Goal: Book appointment/travel/reservation

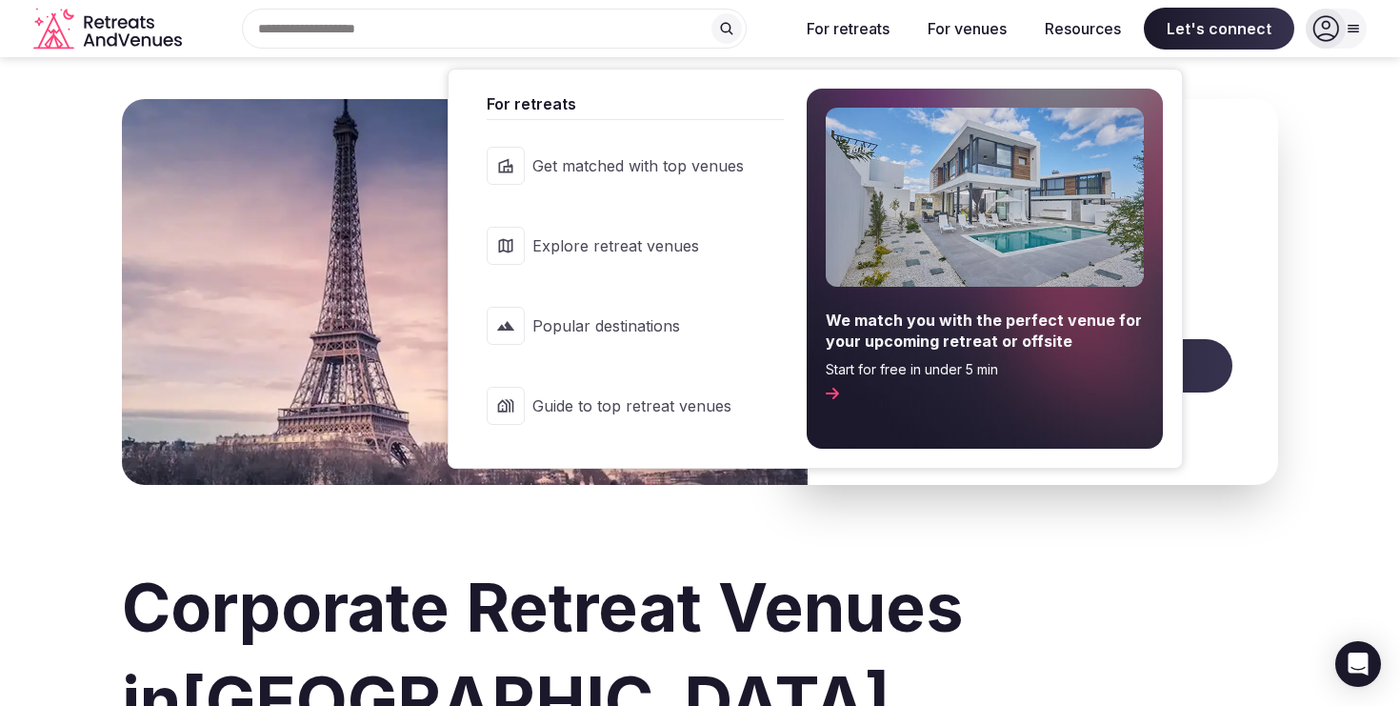
click at [859, 20] on button "For retreats" at bounding box center [848, 29] width 113 height 42
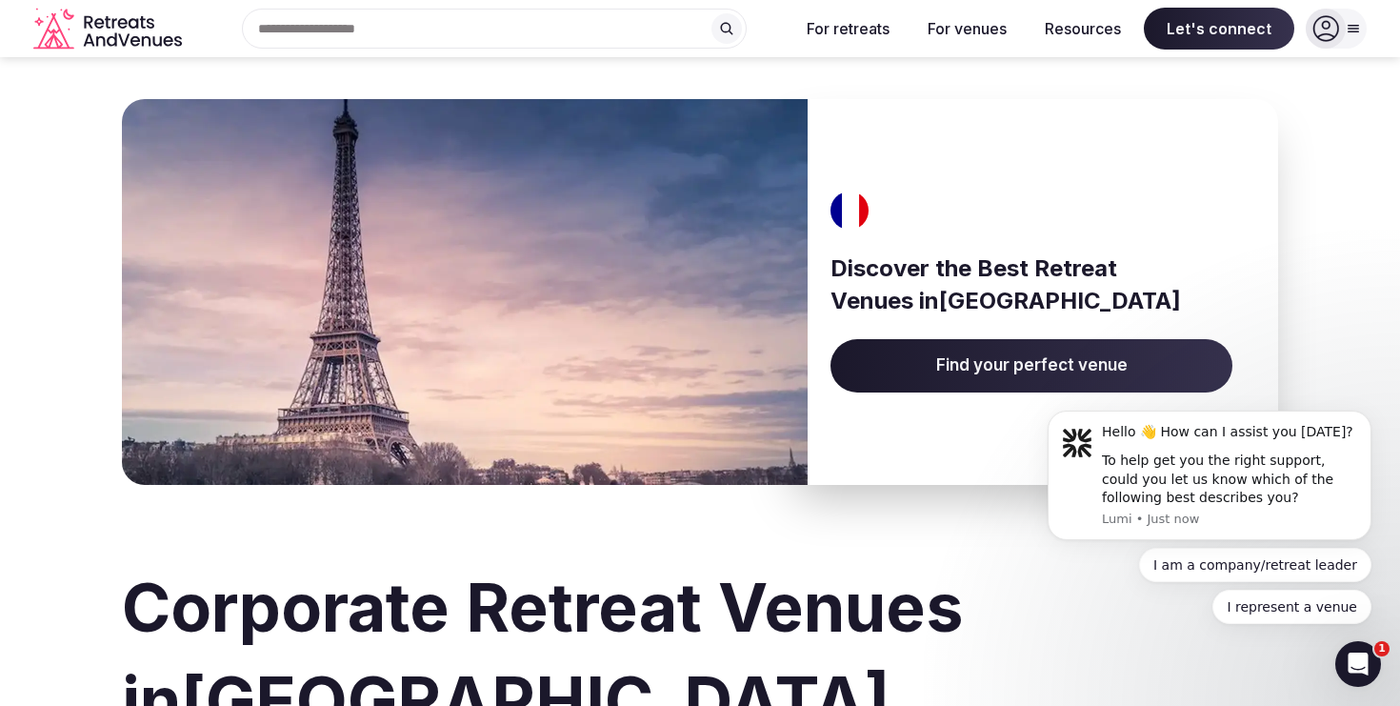
click at [859, 20] on button "For retreats" at bounding box center [848, 29] width 113 height 42
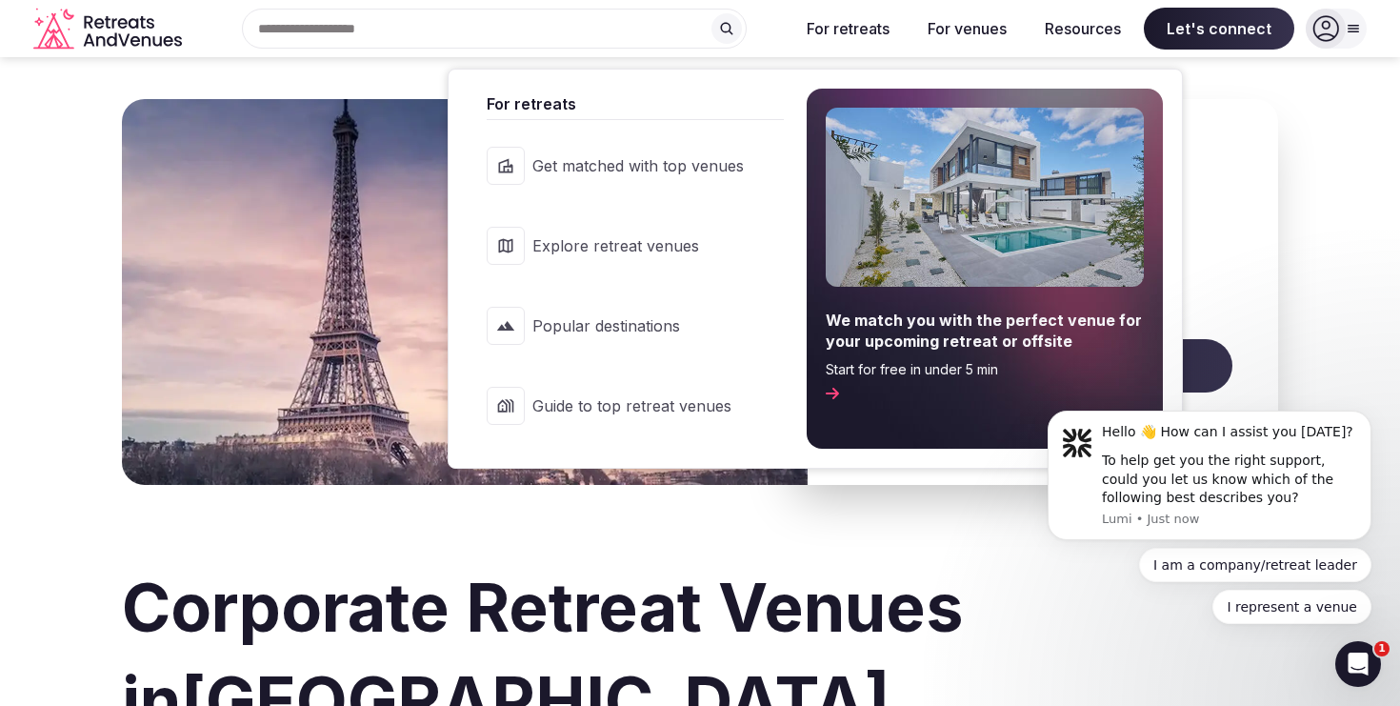
click at [674, 155] on span "Get matched with top venues" at bounding box center [638, 165] width 211 height 21
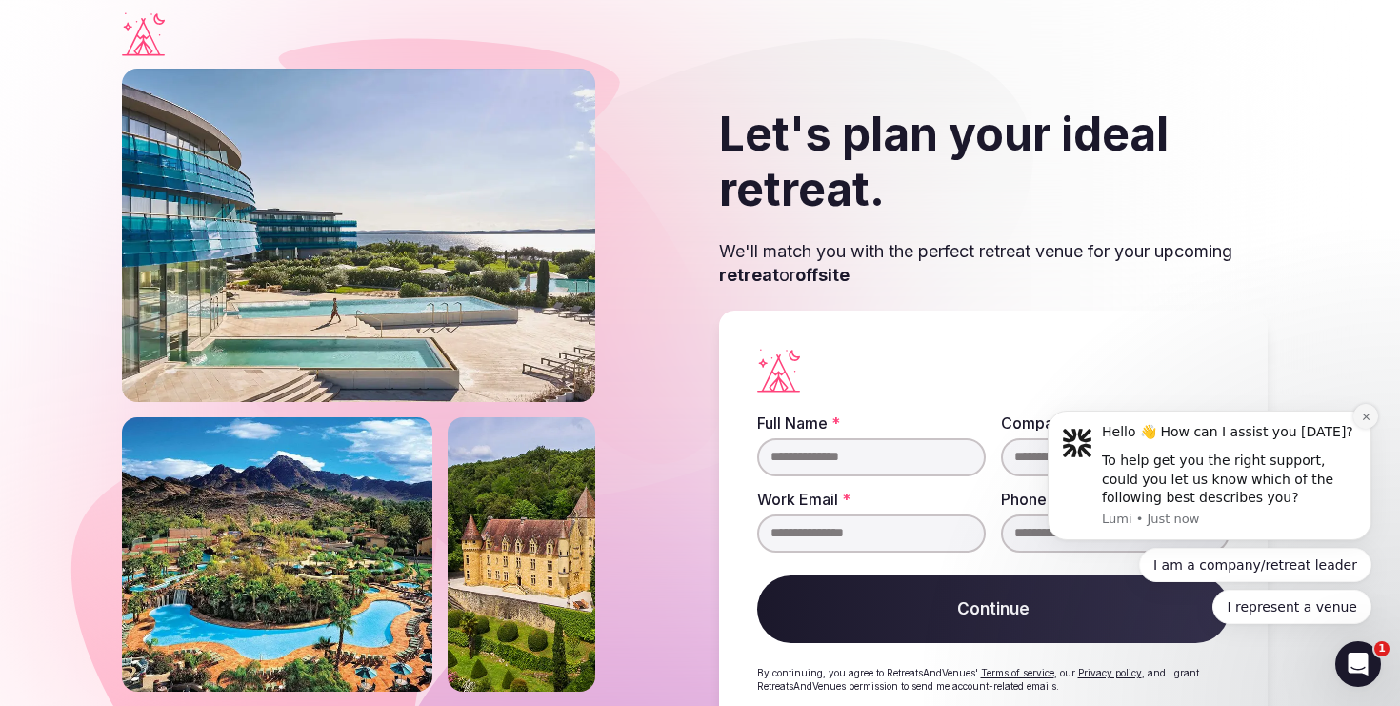
click at [1372, 412] on button "Dismiss notification" at bounding box center [1366, 416] width 25 height 25
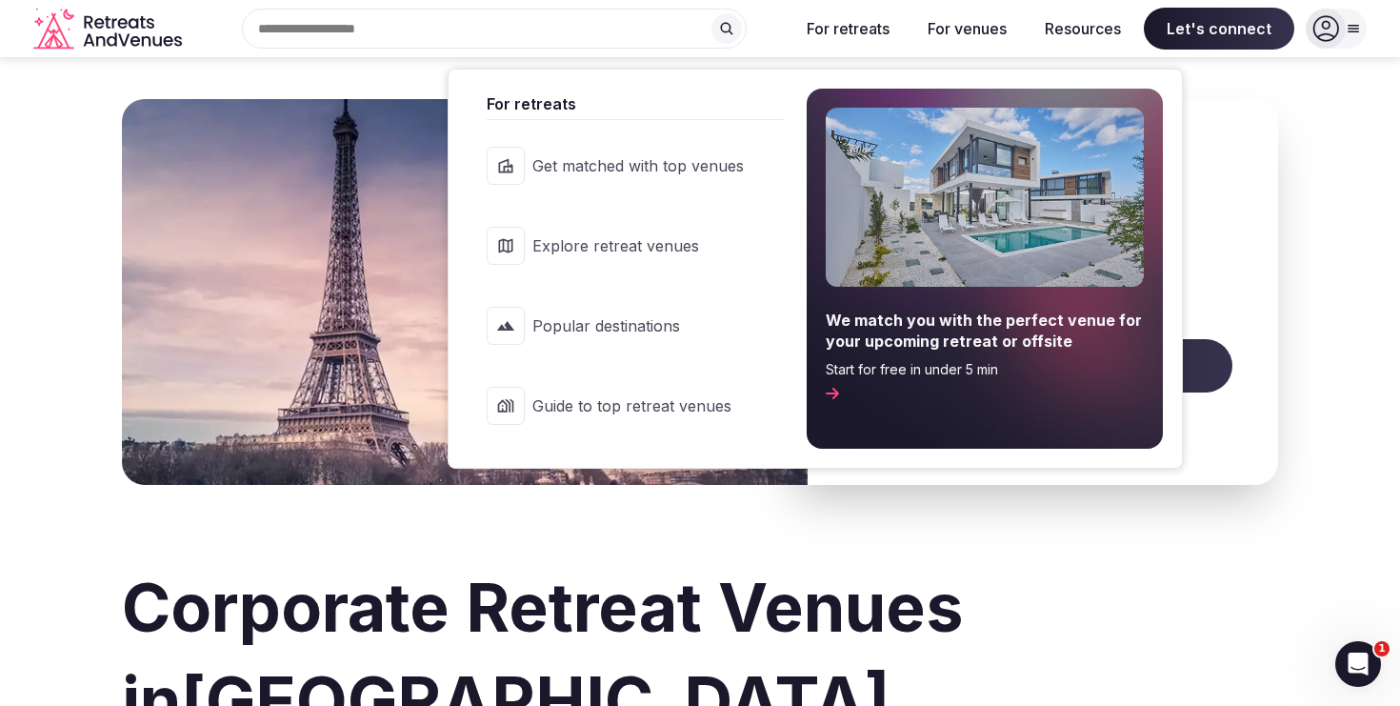
click at [683, 333] on span "Popular destinations" at bounding box center [638, 325] width 211 height 21
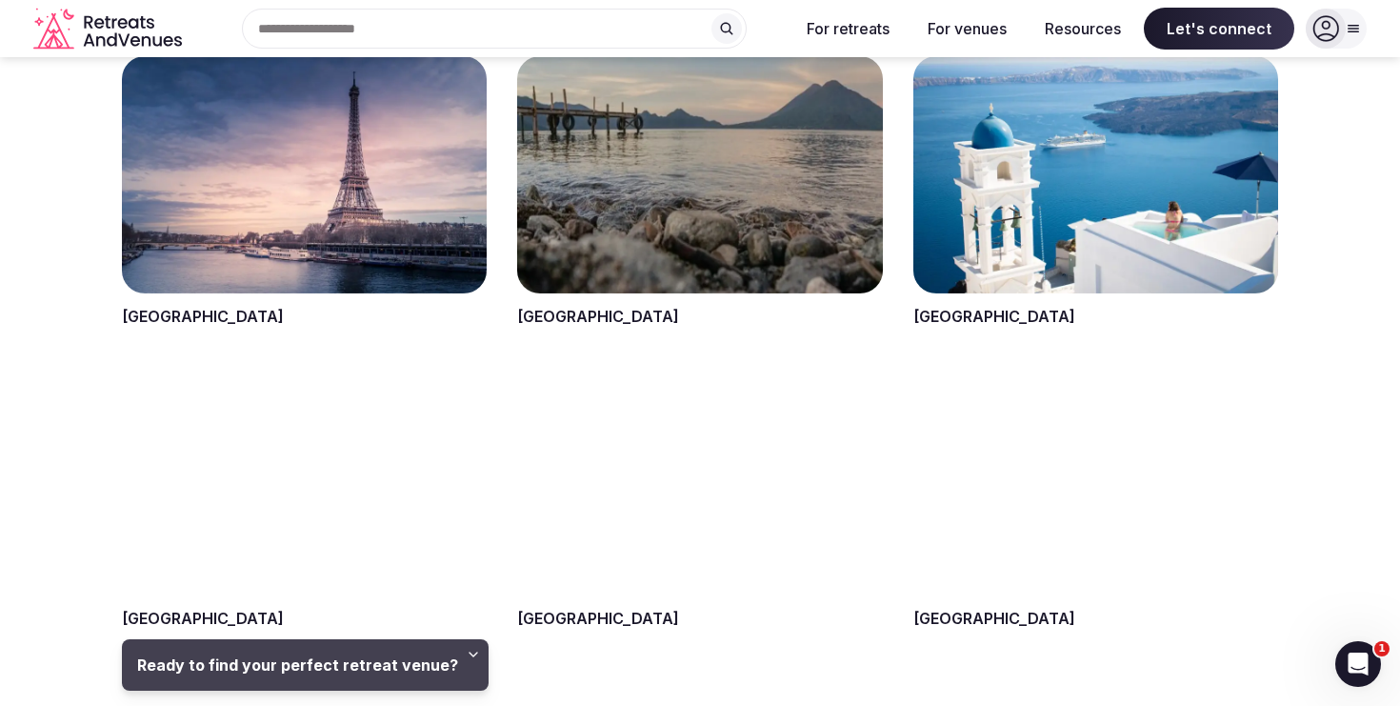
scroll to position [1989, 0]
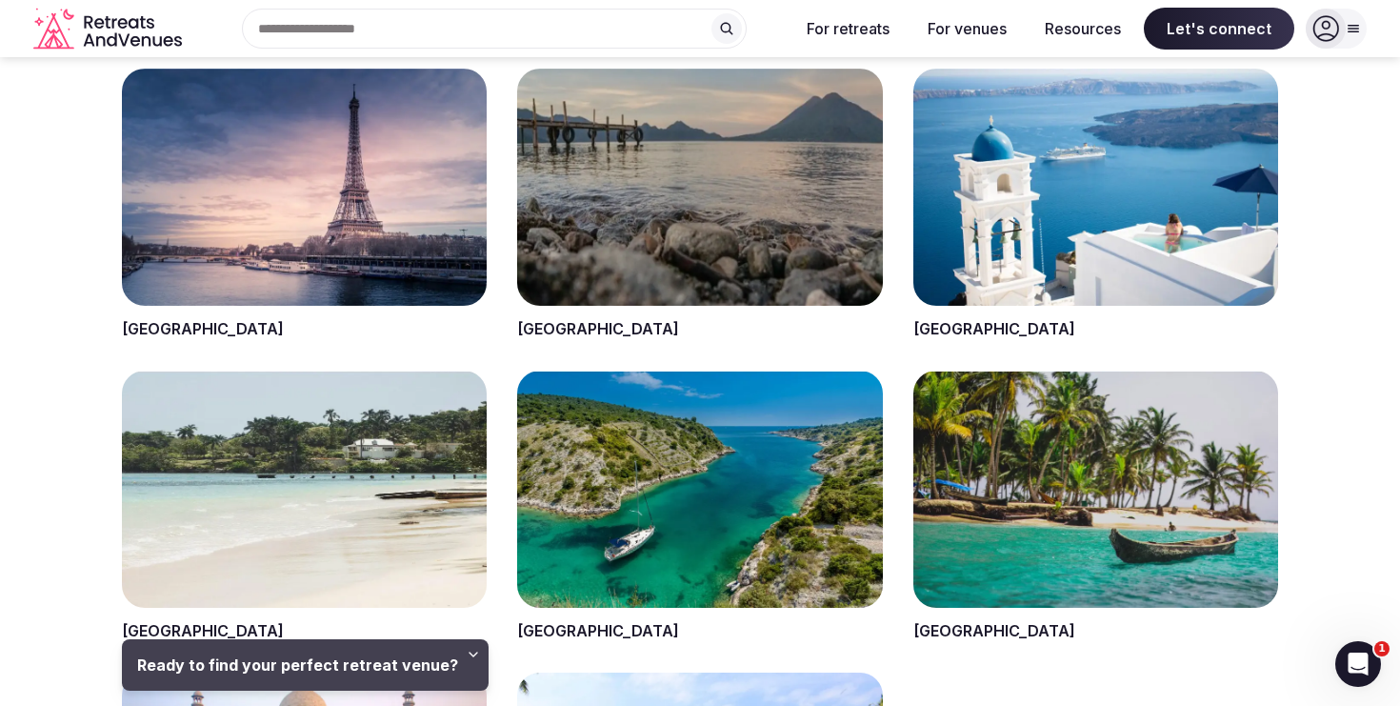
click at [309, 206] on span at bounding box center [304, 205] width 365 height 272
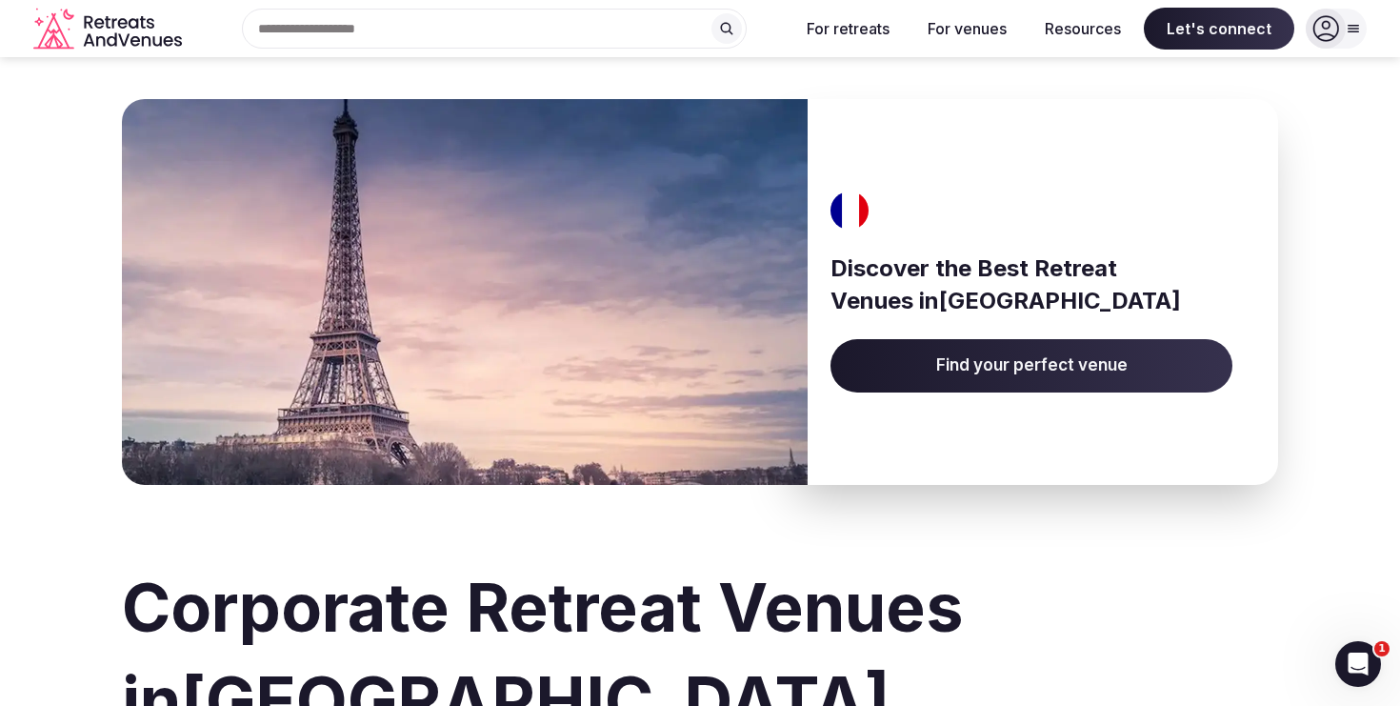
click at [987, 362] on span "Find your perfect venue" at bounding box center [1032, 365] width 402 height 53
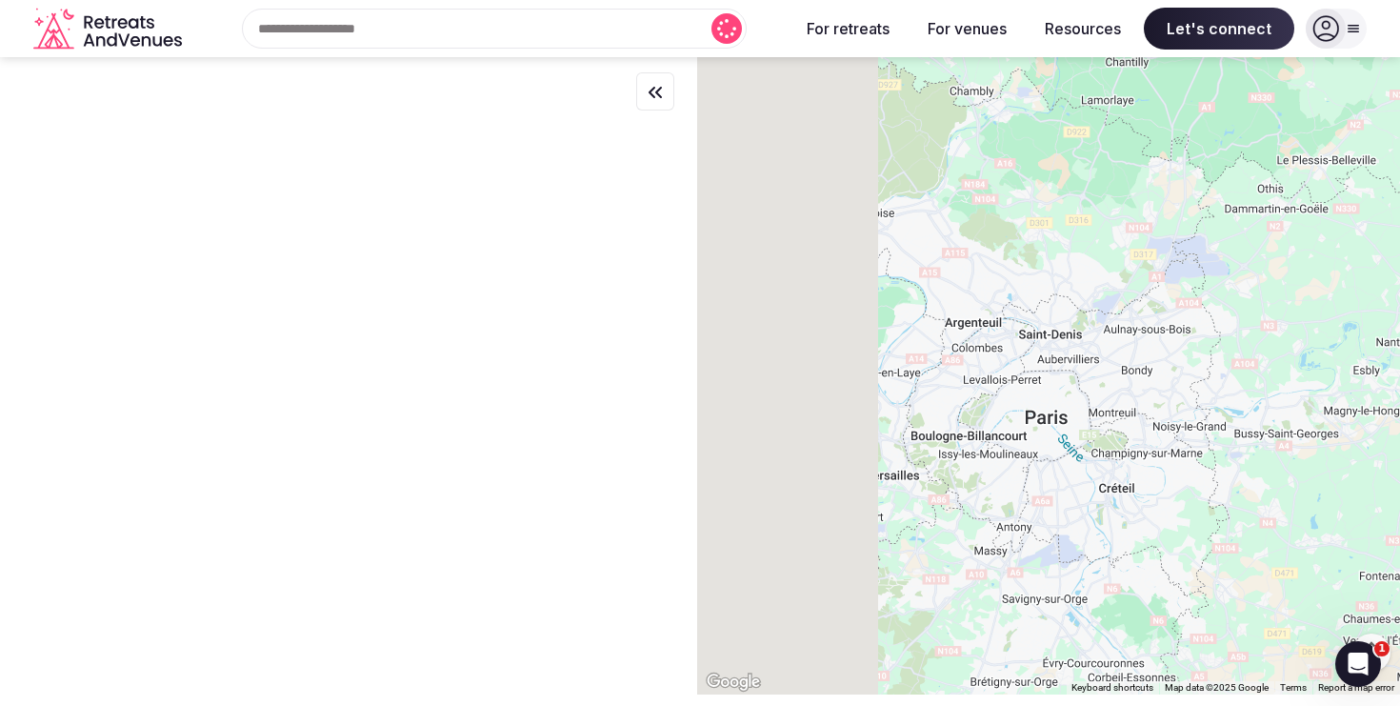
drag, startPoint x: 959, startPoint y: 357, endPoint x: 1368, endPoint y: 345, distance: 408.9
click at [1377, 352] on div at bounding box center [1048, 375] width 703 height 637
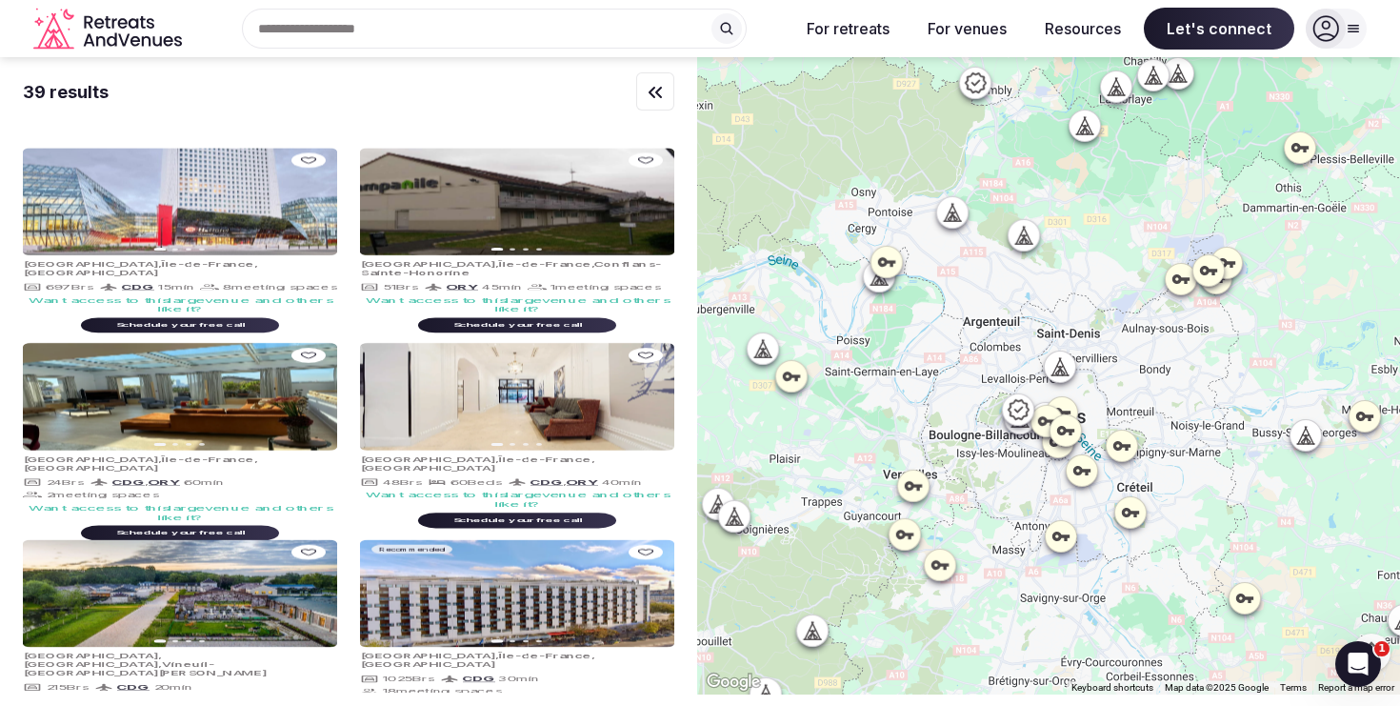
click at [1218, 387] on div at bounding box center [1048, 375] width 703 height 637
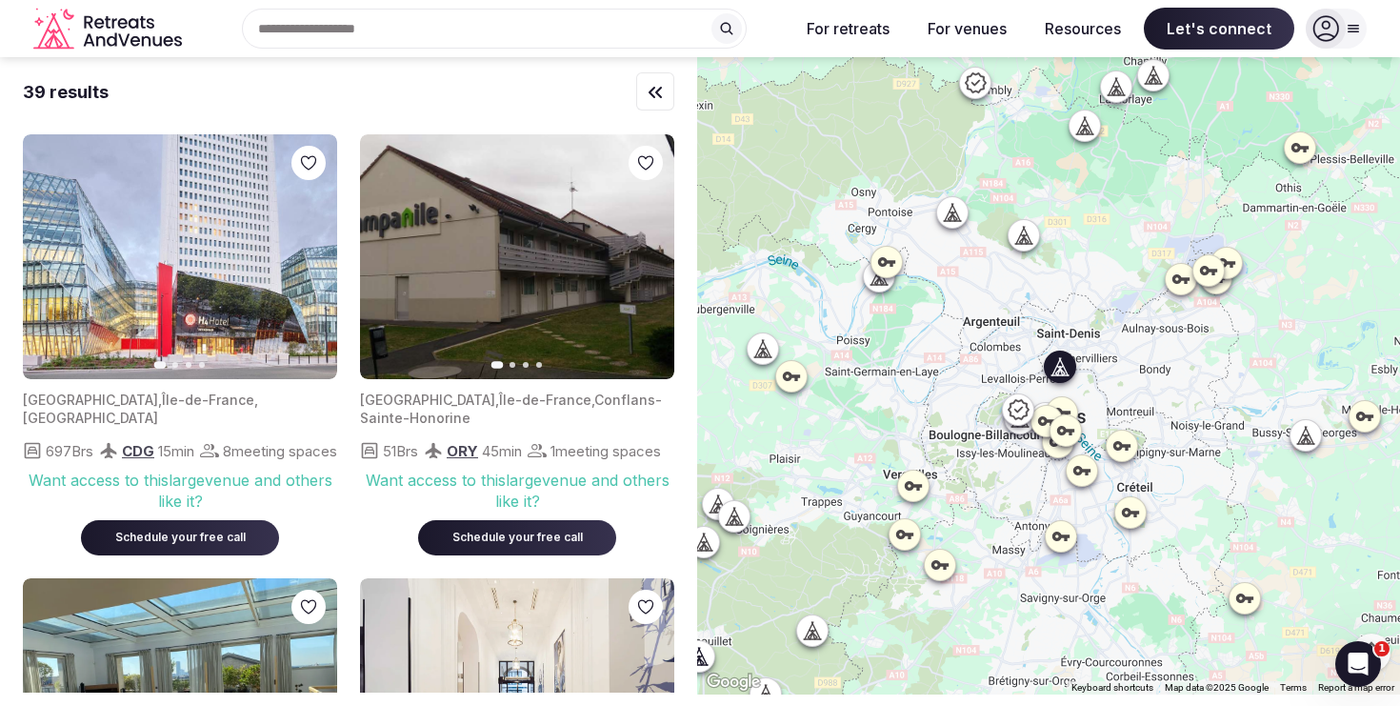
click at [311, 254] on icon "button" at bounding box center [310, 257] width 15 height 15
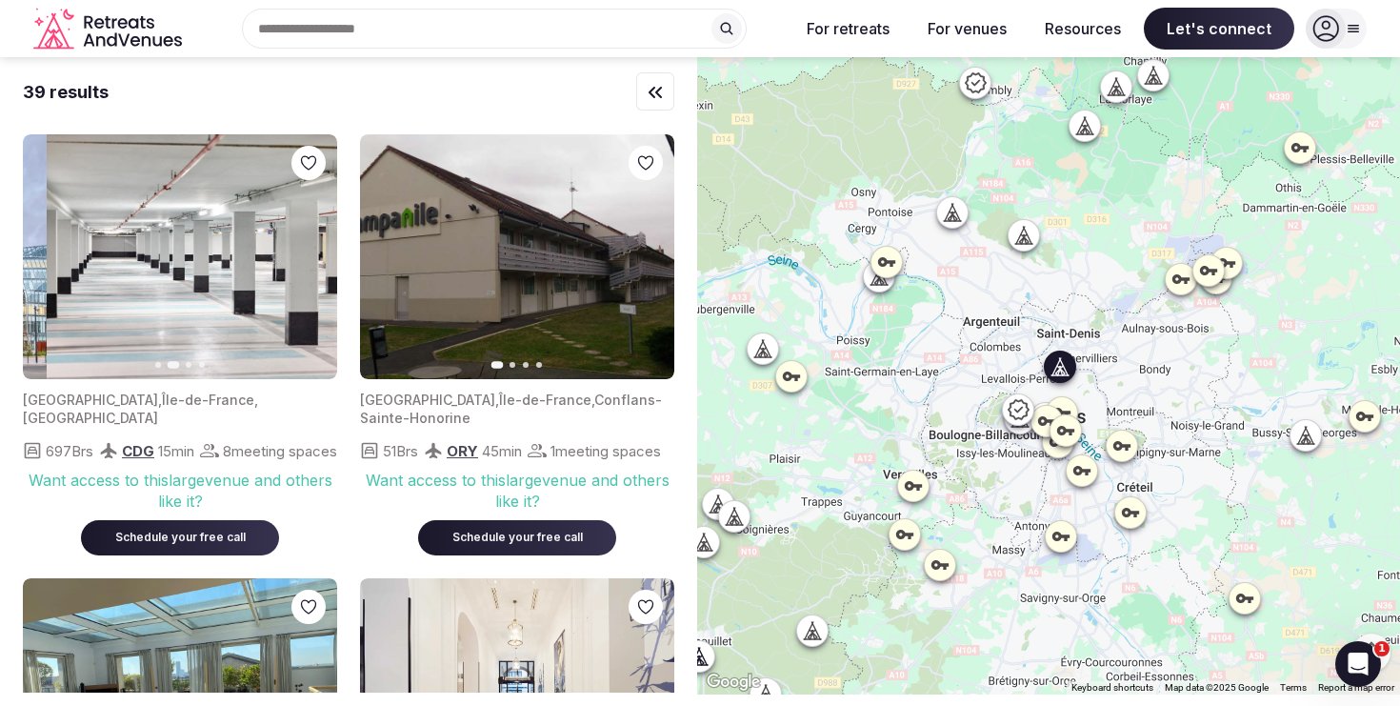
click at [311, 254] on icon "button" at bounding box center [310, 257] width 15 height 15
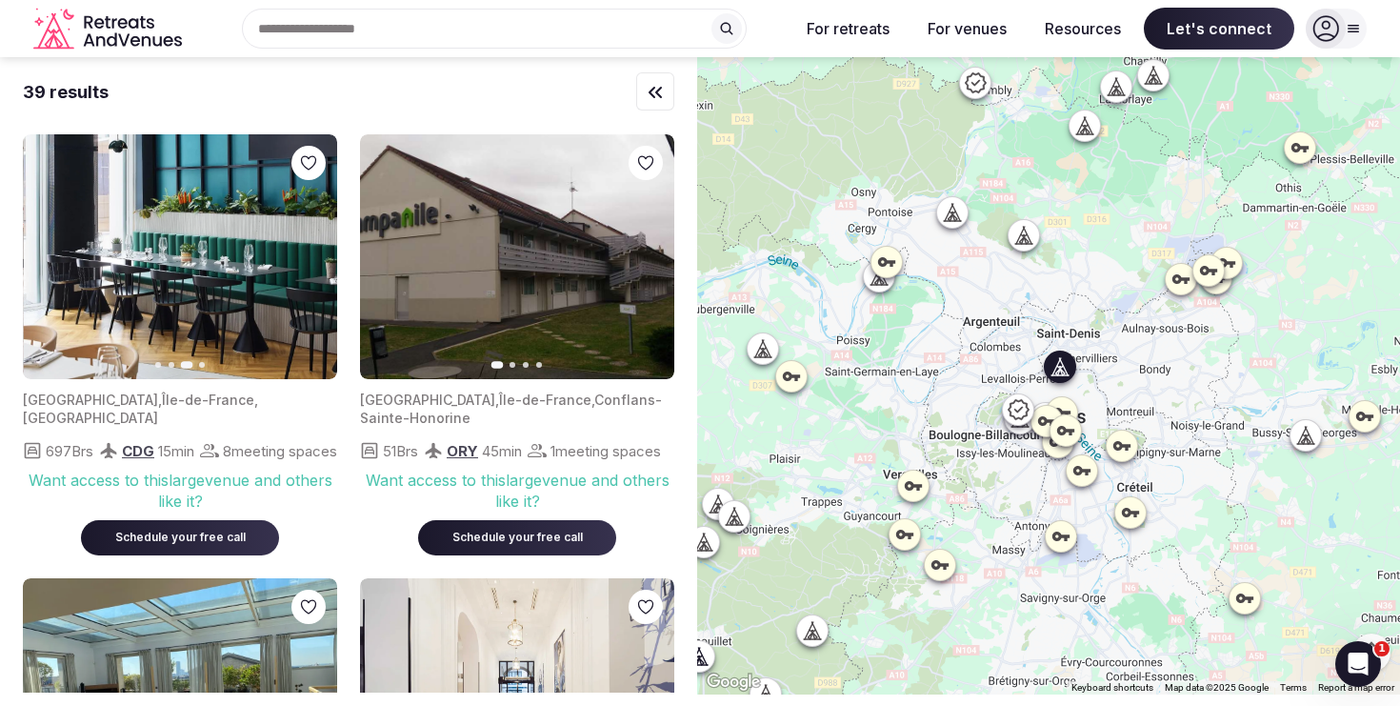
click at [311, 254] on icon "button" at bounding box center [310, 257] width 15 height 15
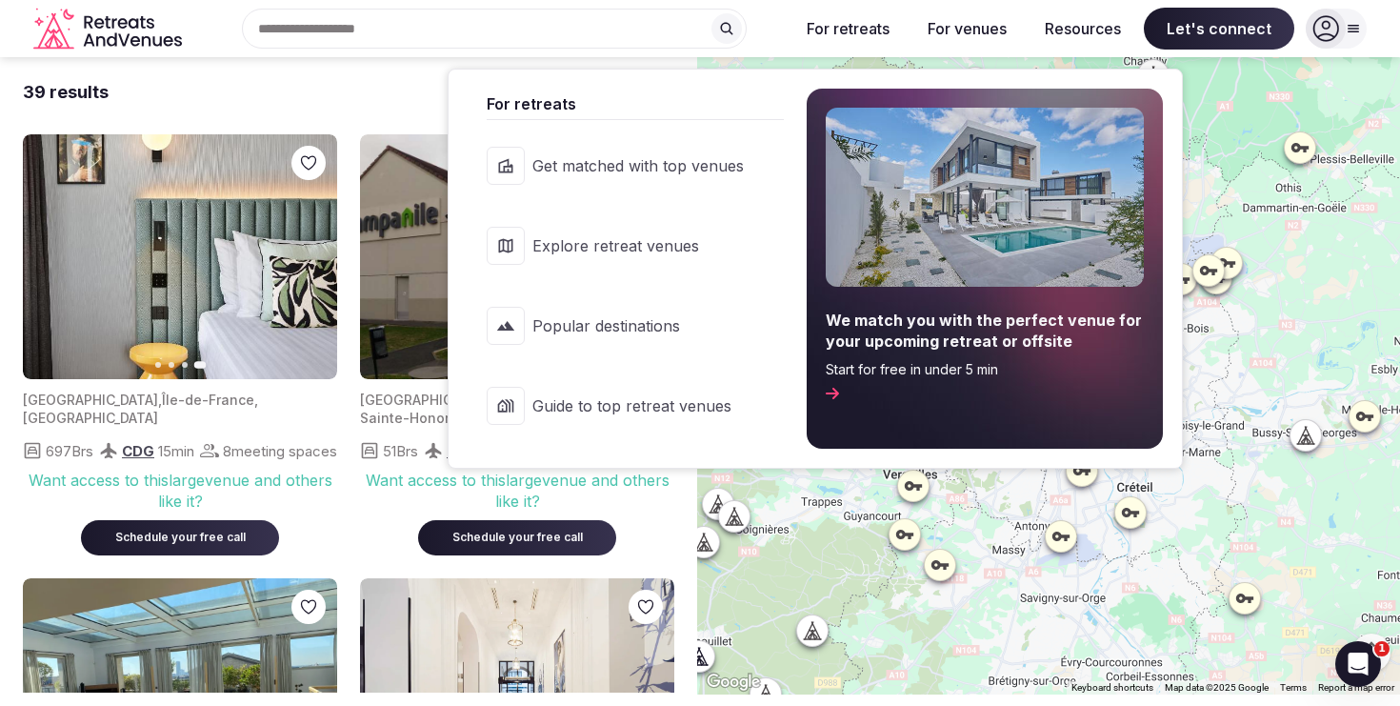
click at [926, 373] on span "Start for free in under 5 min" at bounding box center [985, 369] width 318 height 19
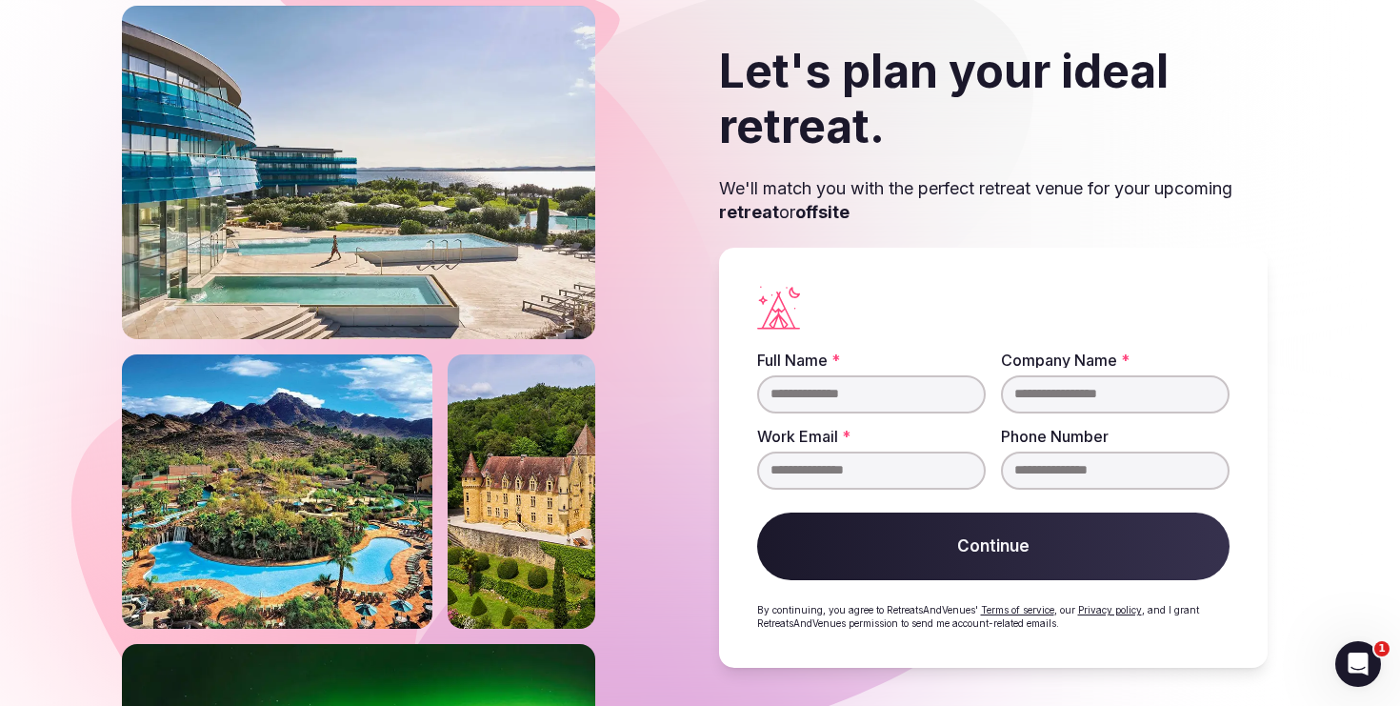
scroll to position [22, 0]
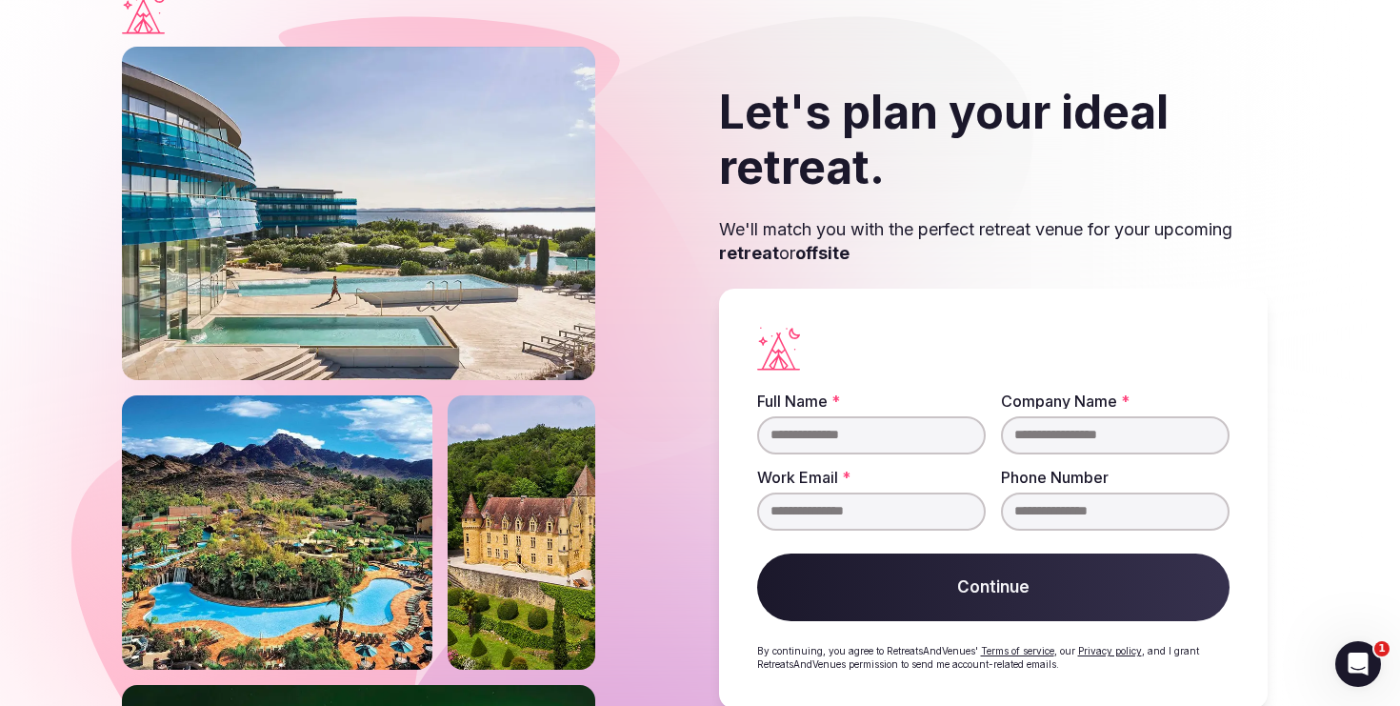
click at [883, 426] on input "Full Name *" at bounding box center [871, 435] width 229 height 38
type input "**********"
click at [1089, 443] on input "Company Name *" at bounding box center [1115, 435] width 229 height 38
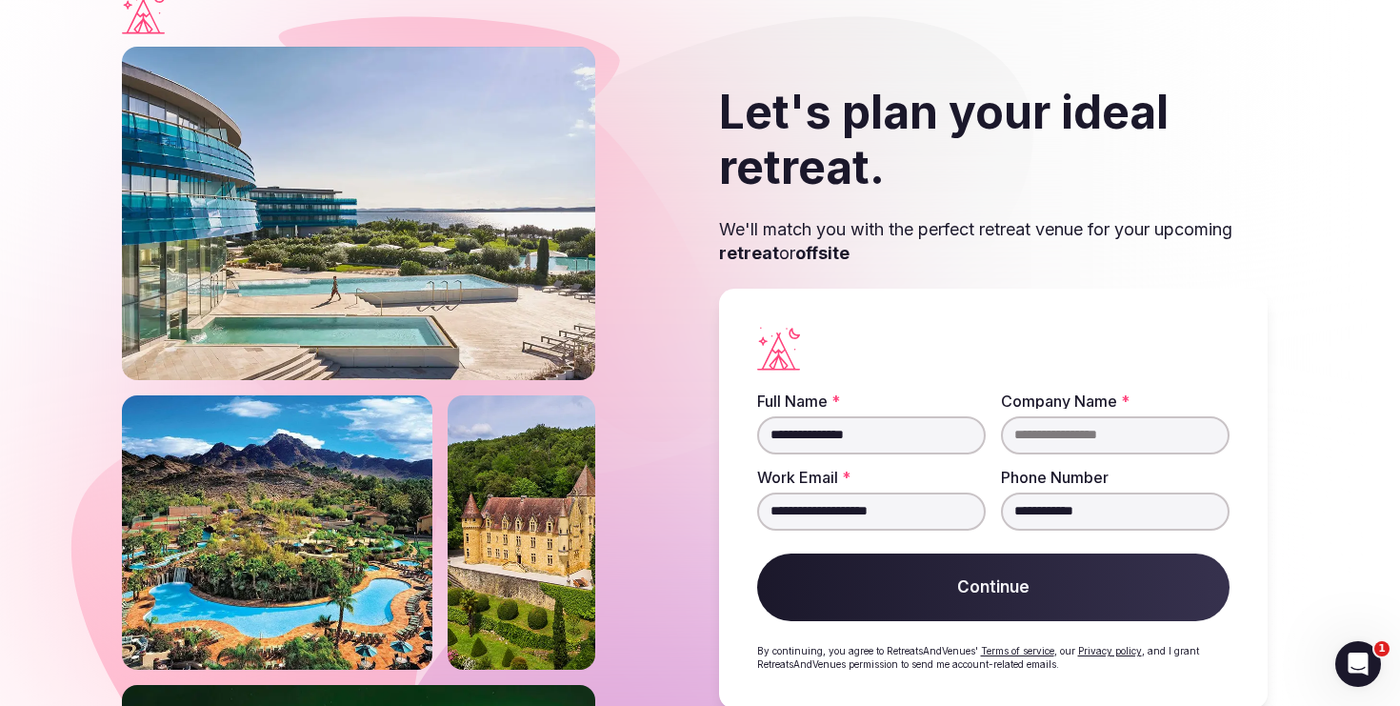
type input "**********"
click at [1104, 581] on button "Continue" at bounding box center [993, 587] width 473 height 69
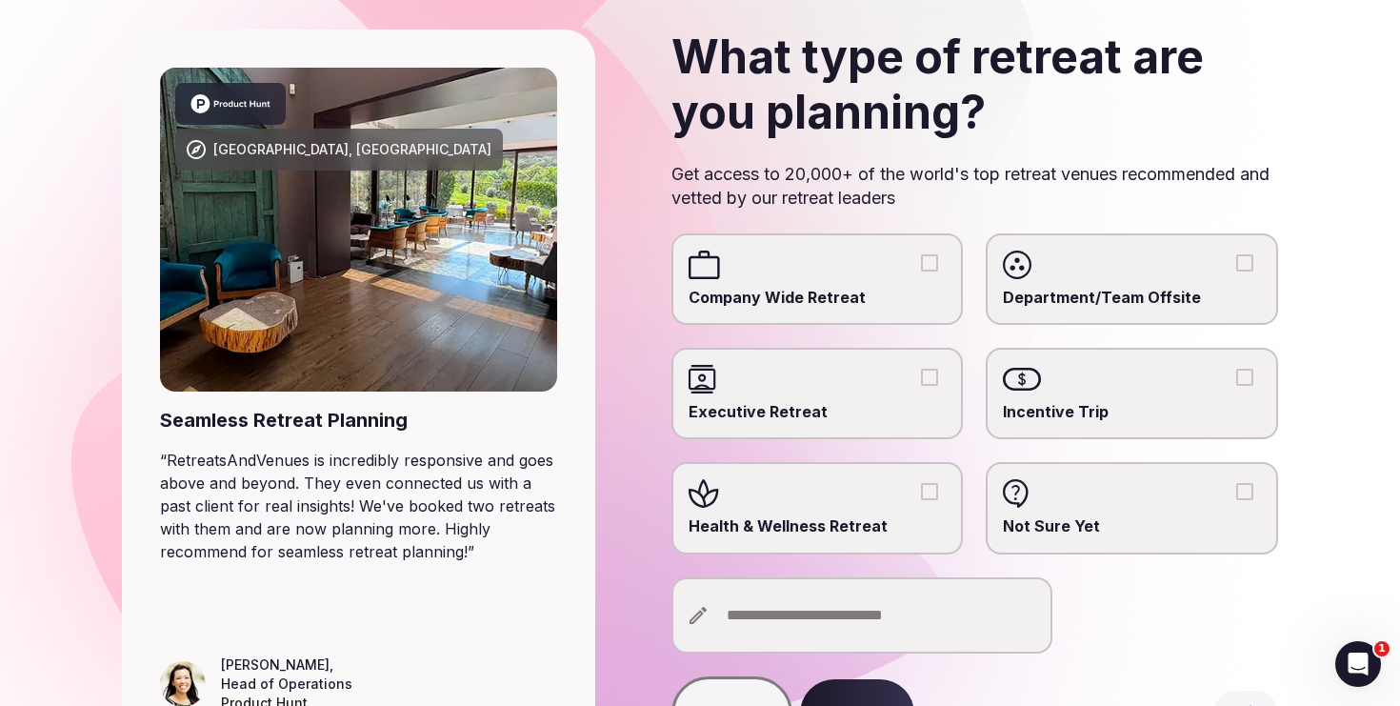
scroll to position [137, 0]
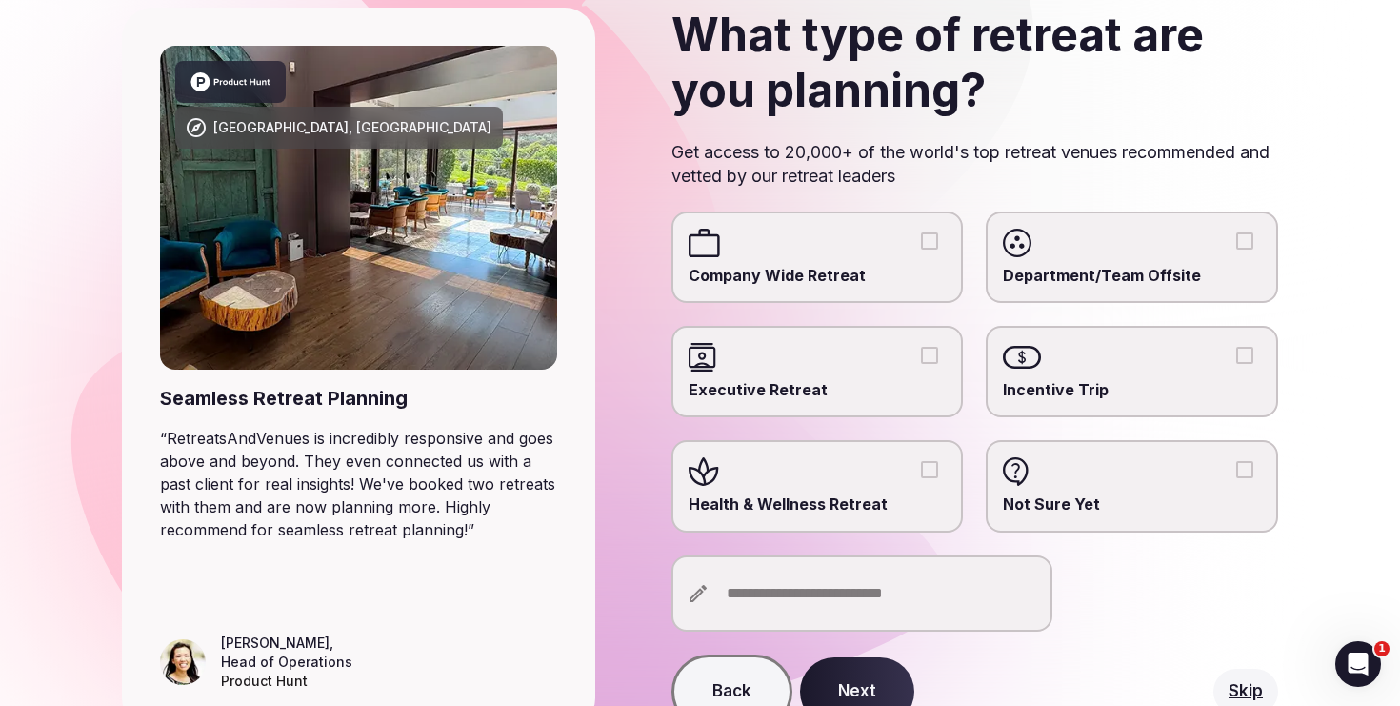
click at [902, 255] on div at bounding box center [818, 243] width 258 height 29
click at [921, 250] on button "Company Wide Retreat" at bounding box center [929, 240] width 17 height 17
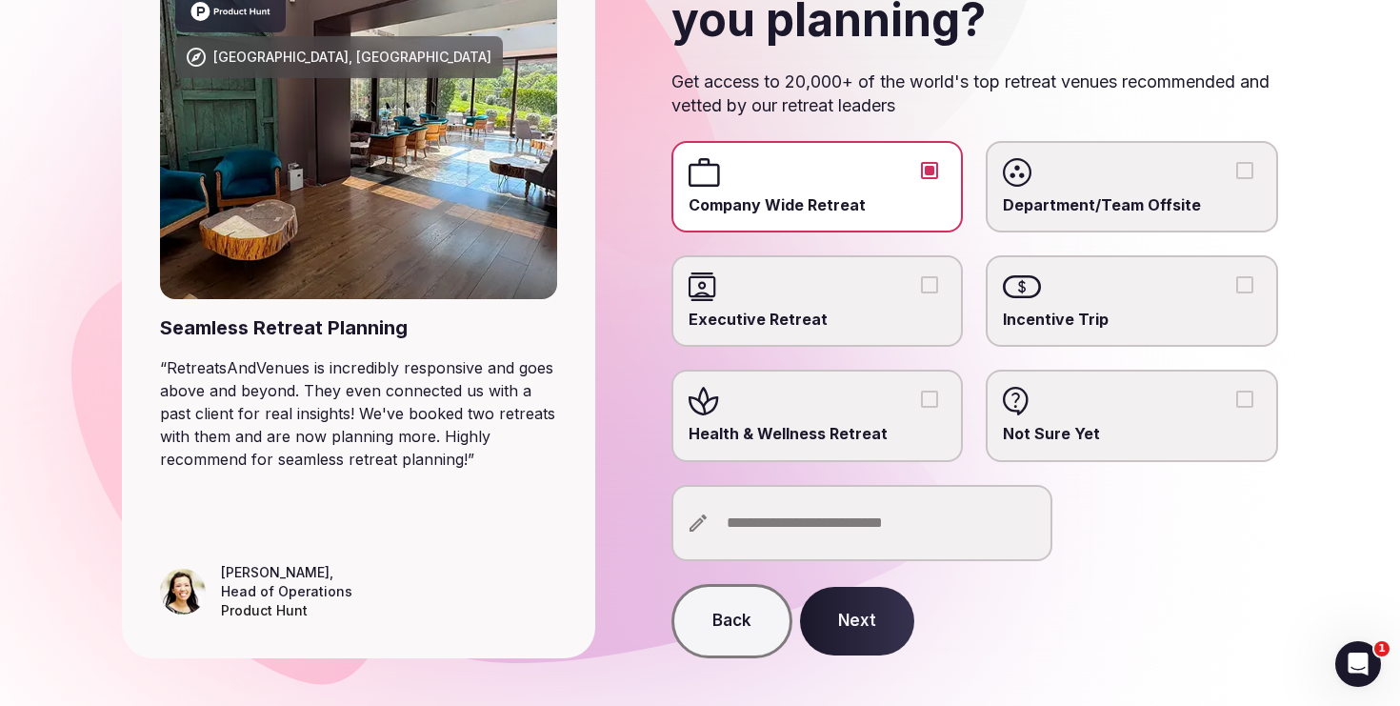
scroll to position [223, 0]
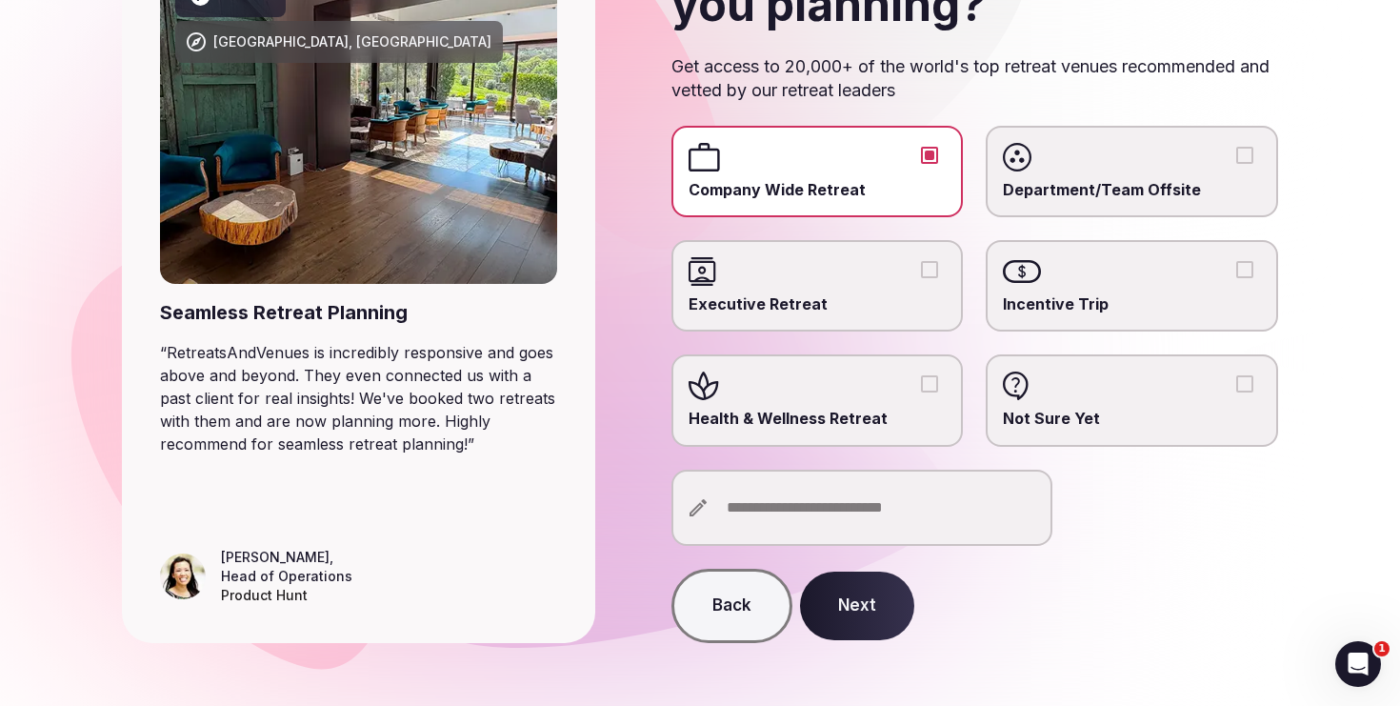
click at [867, 604] on button "Next" at bounding box center [857, 606] width 114 height 69
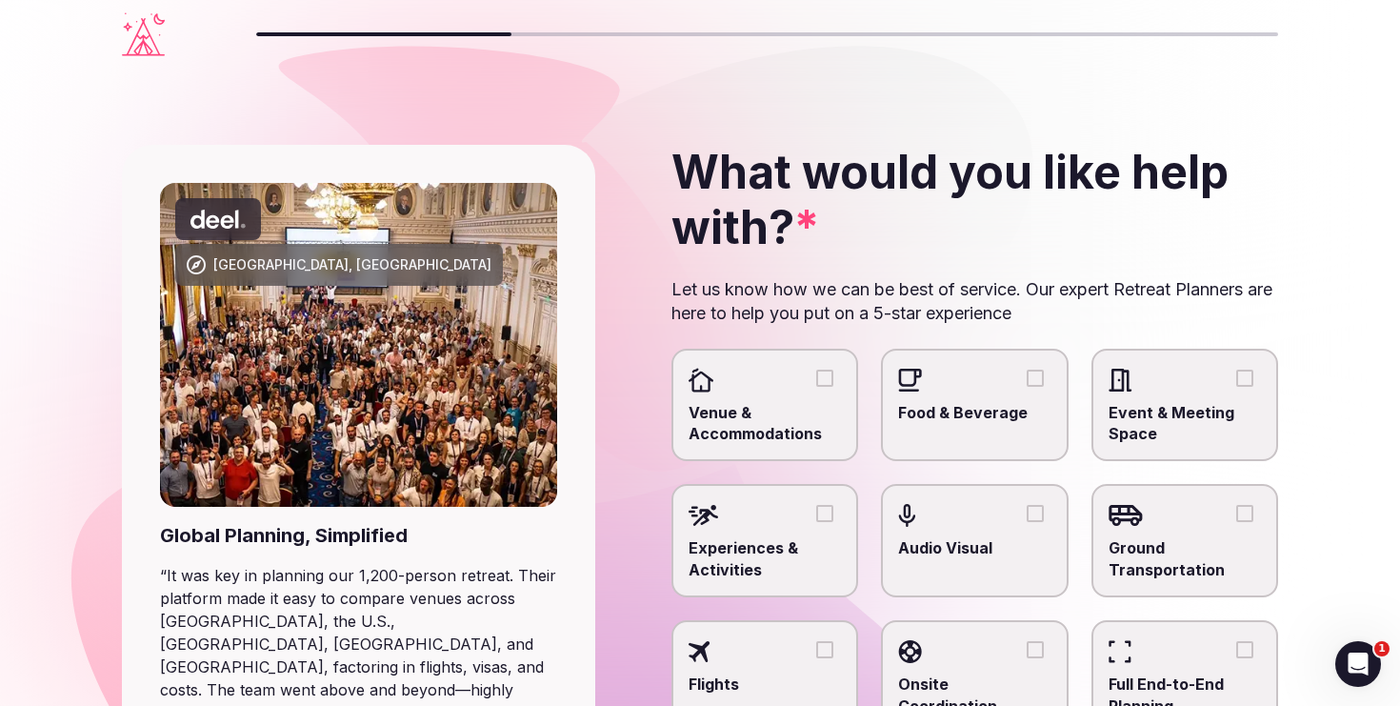
click at [770, 403] on span "Venue & Accommodations" at bounding box center [765, 423] width 153 height 43
click at [816, 387] on button "Venue & Accommodations" at bounding box center [824, 378] width 17 height 17
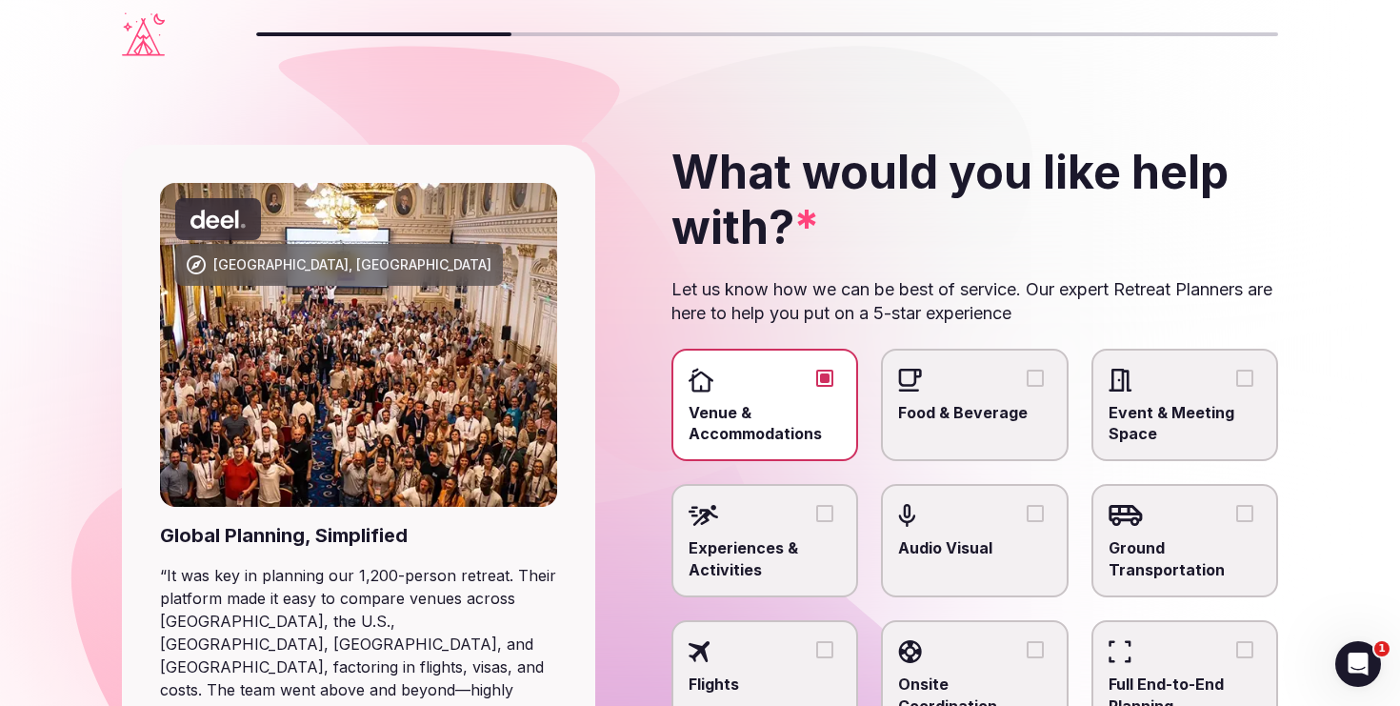
click at [946, 418] on span "Food & Beverage" at bounding box center [974, 412] width 153 height 21
click at [1027, 387] on button "Food & Beverage" at bounding box center [1035, 378] width 17 height 17
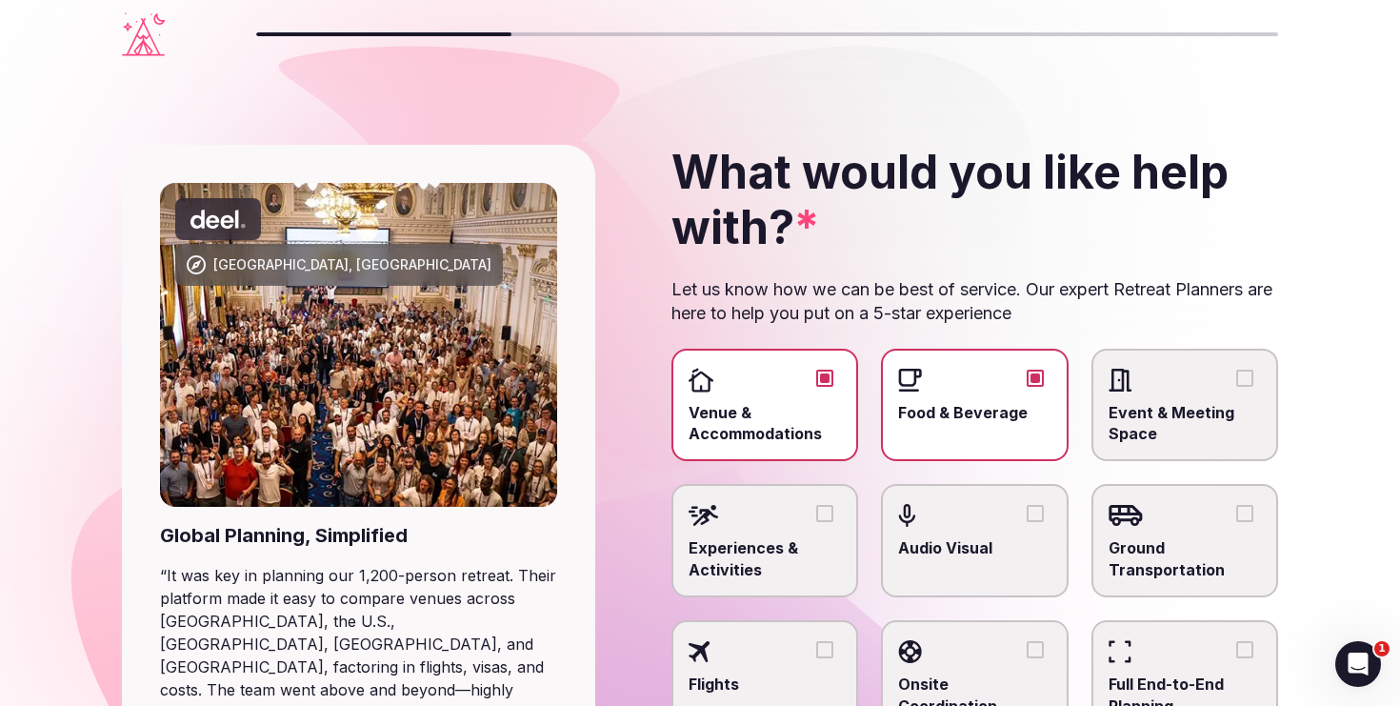
click at [1160, 399] on label "Event & Meeting Space" at bounding box center [1186, 405] width 188 height 113
click at [1237, 387] on button "Event & Meeting Space" at bounding box center [1245, 378] width 17 height 17
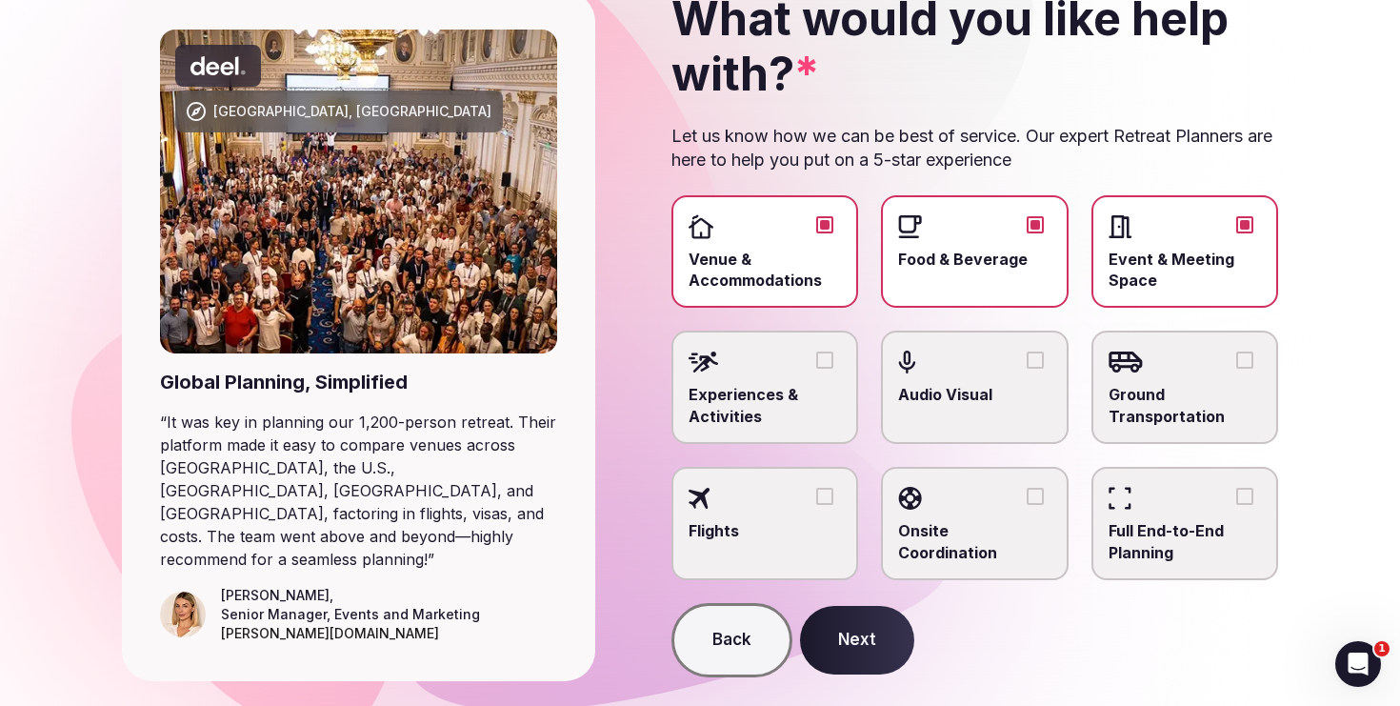
scroll to position [154, 0]
click at [861, 645] on button "Next" at bounding box center [857, 639] width 114 height 69
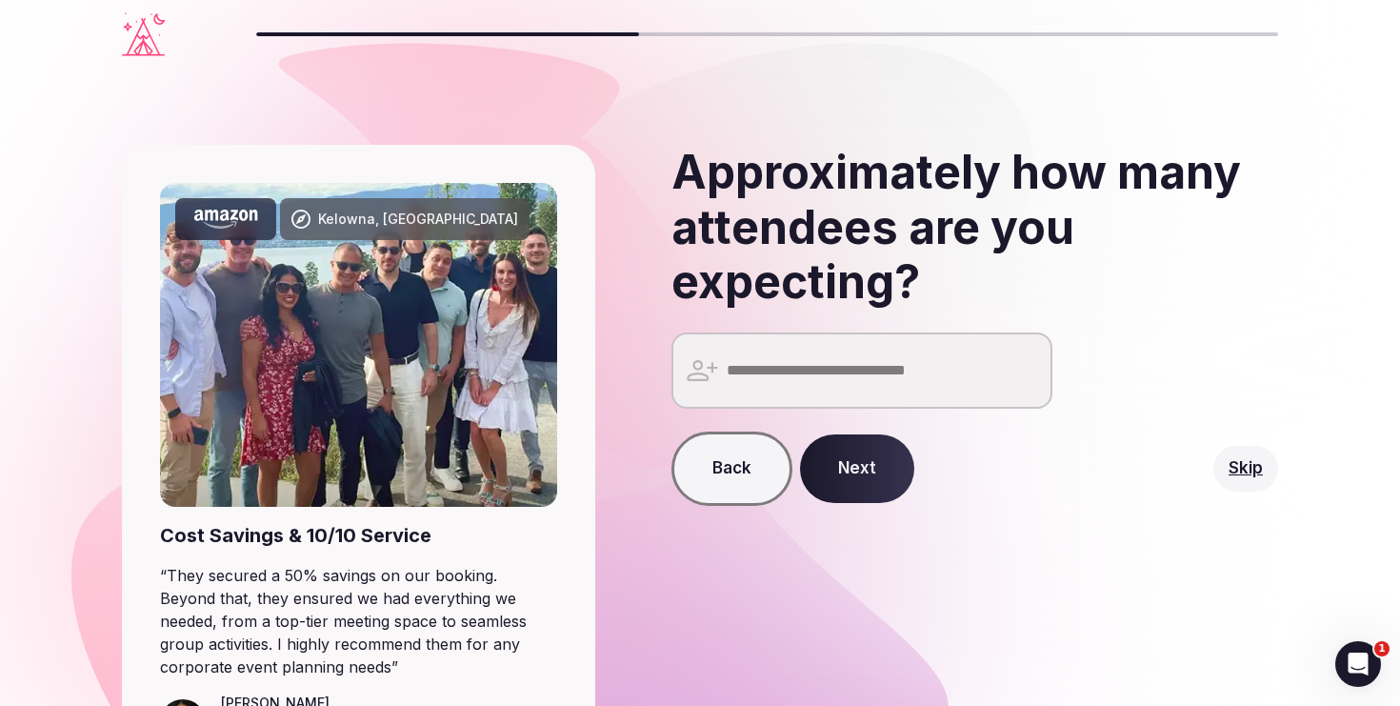
click at [823, 377] on input "number" at bounding box center [862, 370] width 381 height 76
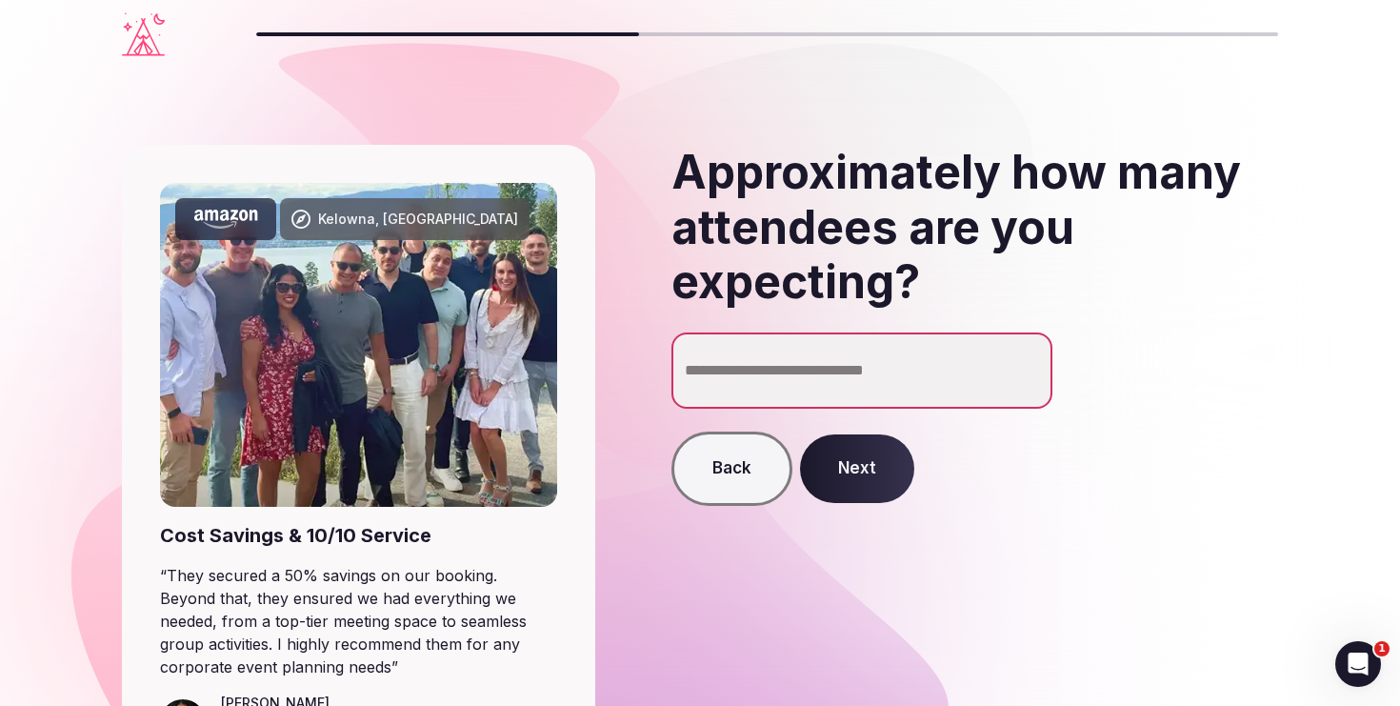
type input "**"
click at [866, 480] on button "Next" at bounding box center [857, 468] width 114 height 69
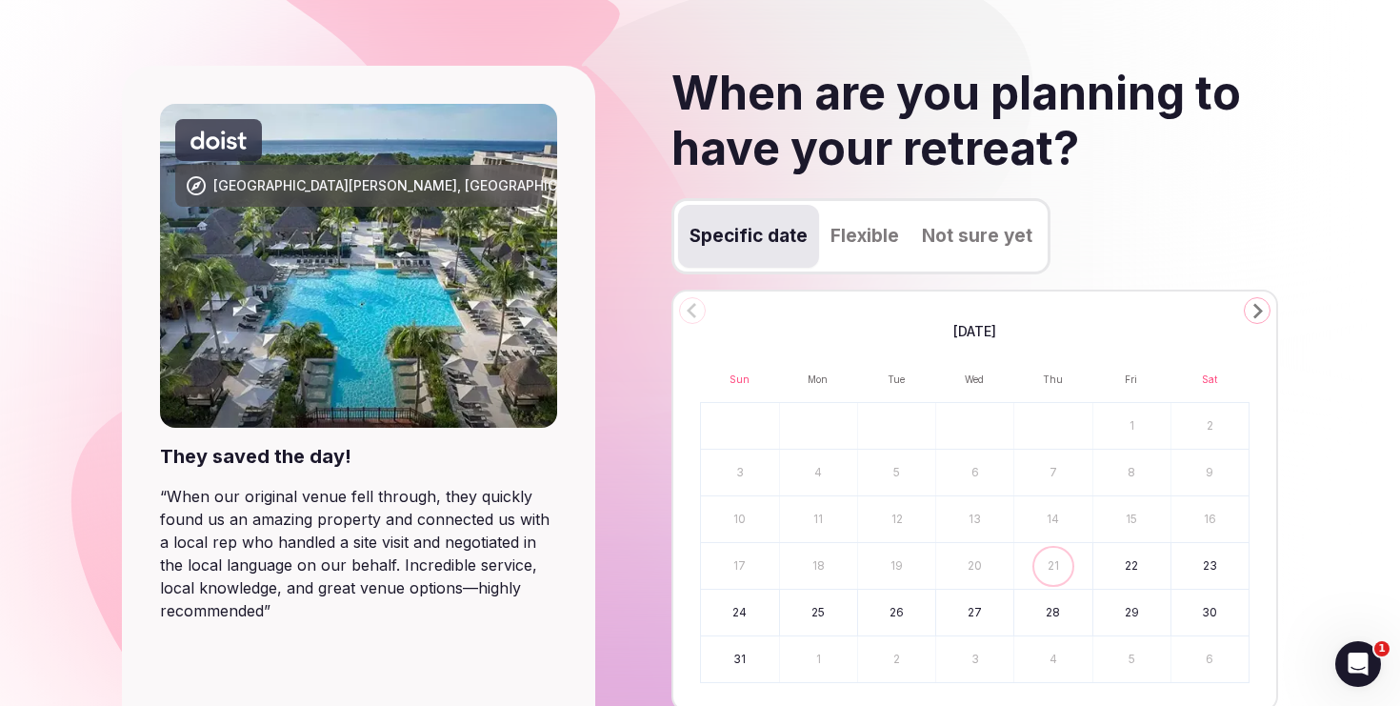
scroll to position [80, 0]
click at [1259, 309] on polygon "Go to the Next Month" at bounding box center [1259, 310] width 10 height 15
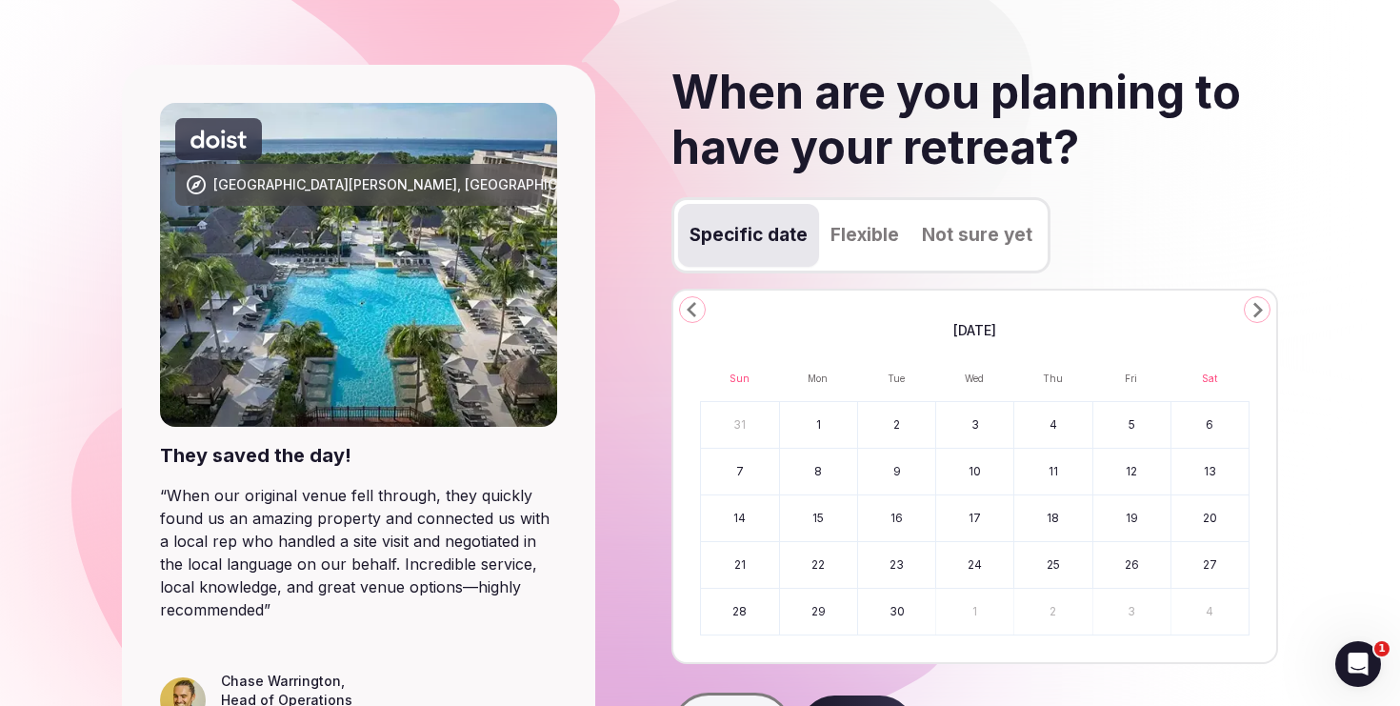
click at [819, 228] on button "Flexible" at bounding box center [864, 235] width 91 height 63
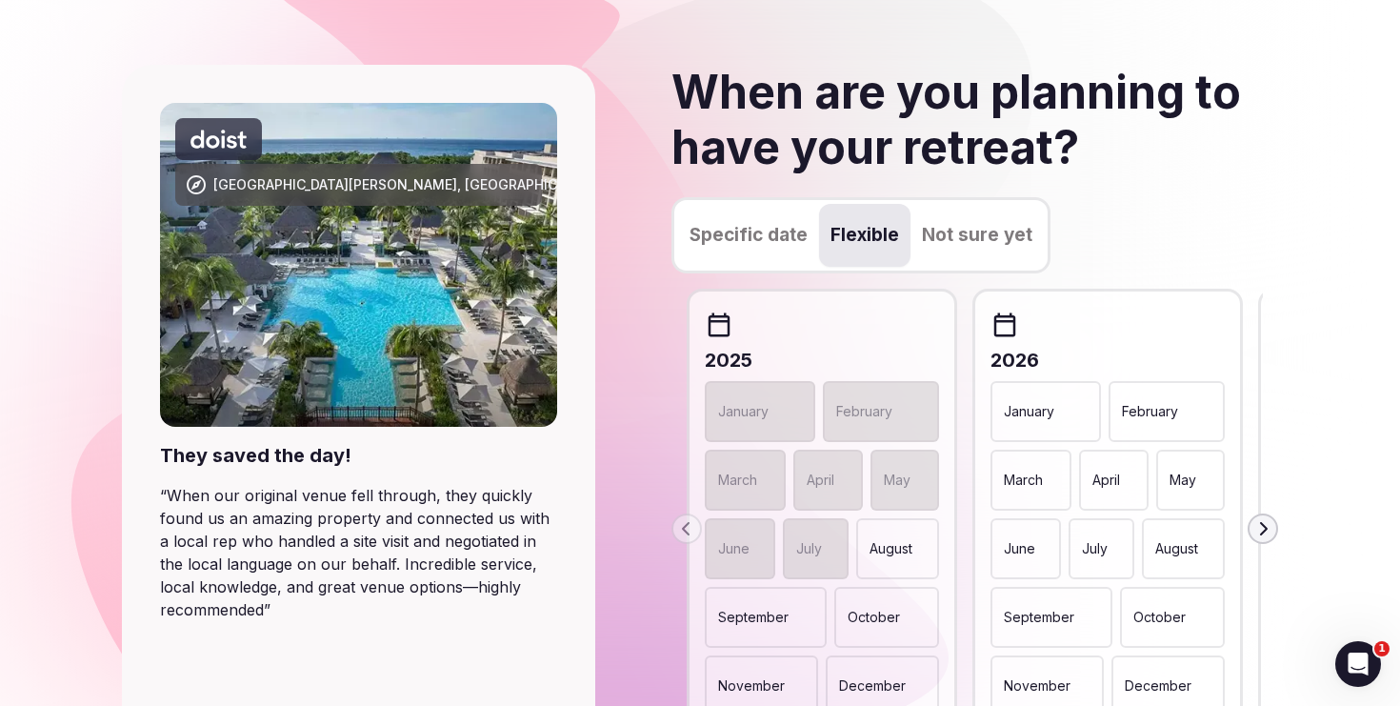
click at [769, 247] on button "Specific date" at bounding box center [748, 235] width 141 height 63
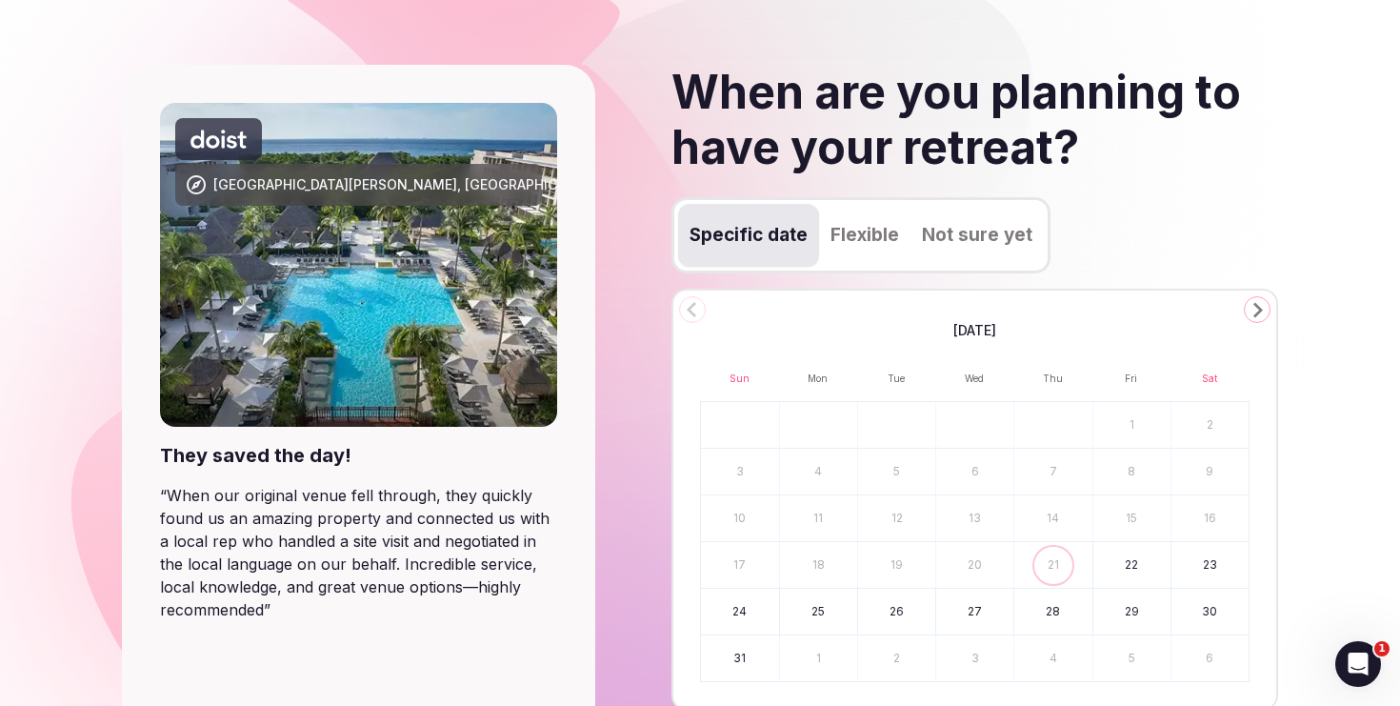
click at [1258, 312] on polygon "Go to the Next Month" at bounding box center [1259, 310] width 10 height 15
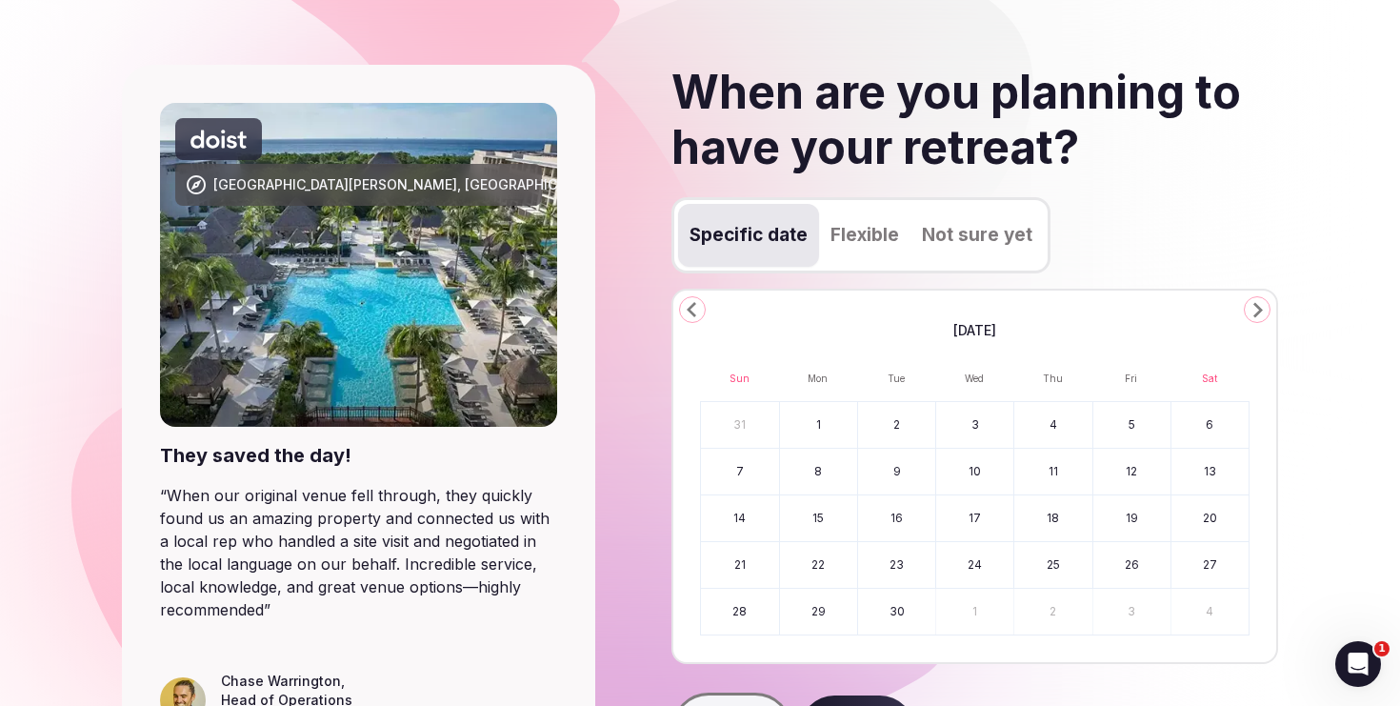
click at [1258, 312] on polygon "Go to the Next Month" at bounding box center [1259, 310] width 10 height 15
click at [1016, 423] on button "2" at bounding box center [1053, 425] width 77 height 46
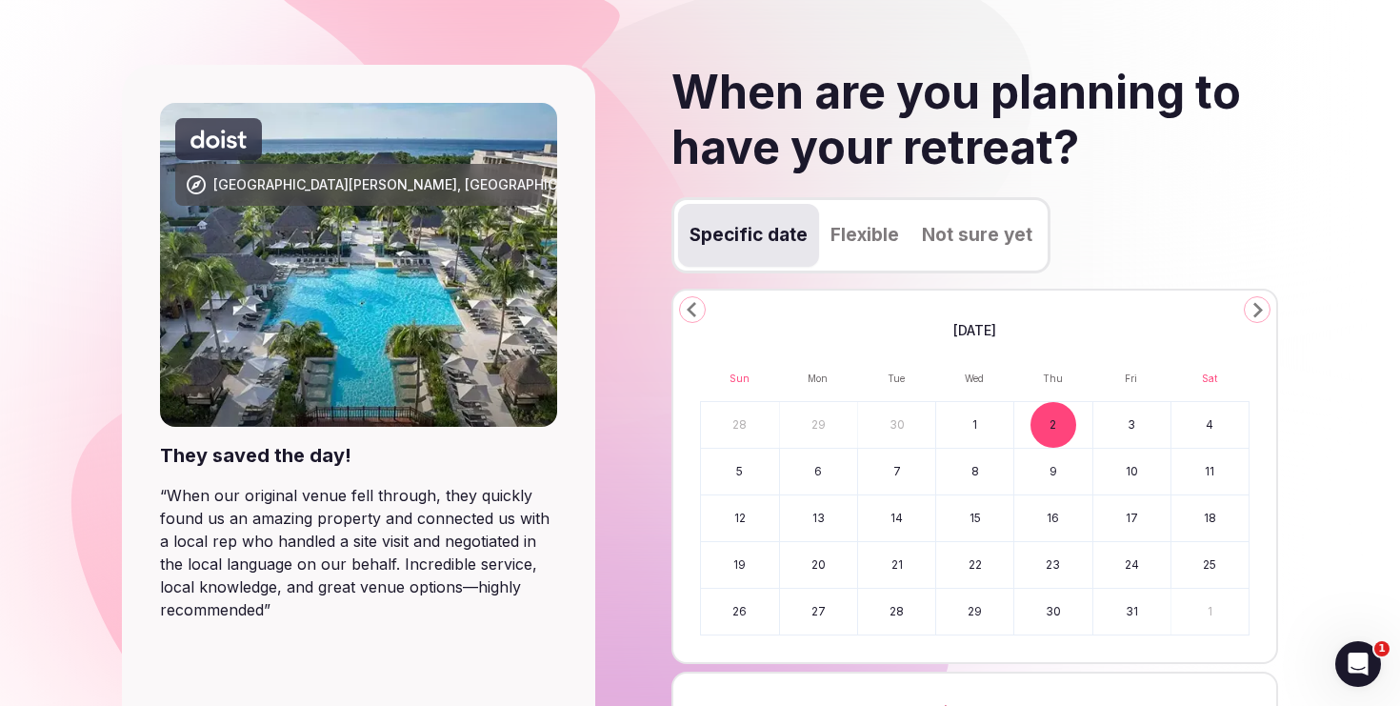
click at [967, 426] on button "1" at bounding box center [974, 425] width 77 height 46
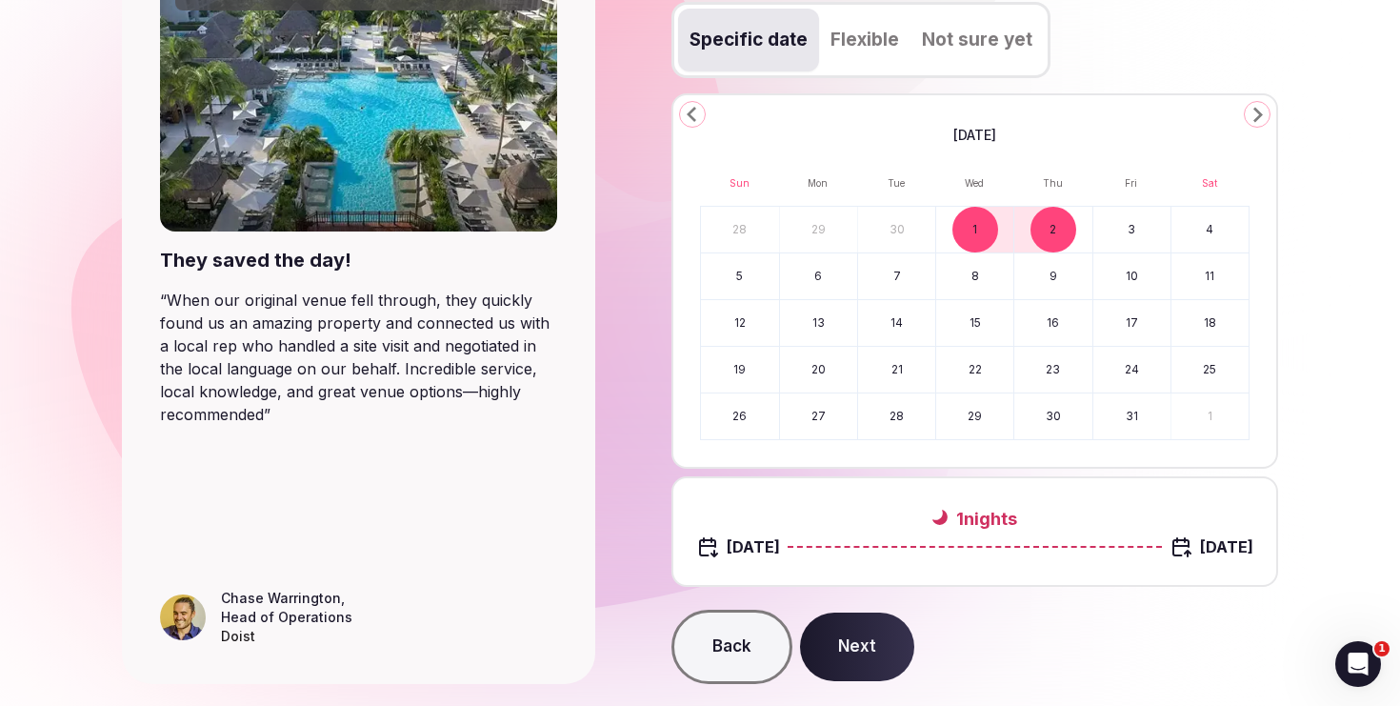
scroll to position [330, 0]
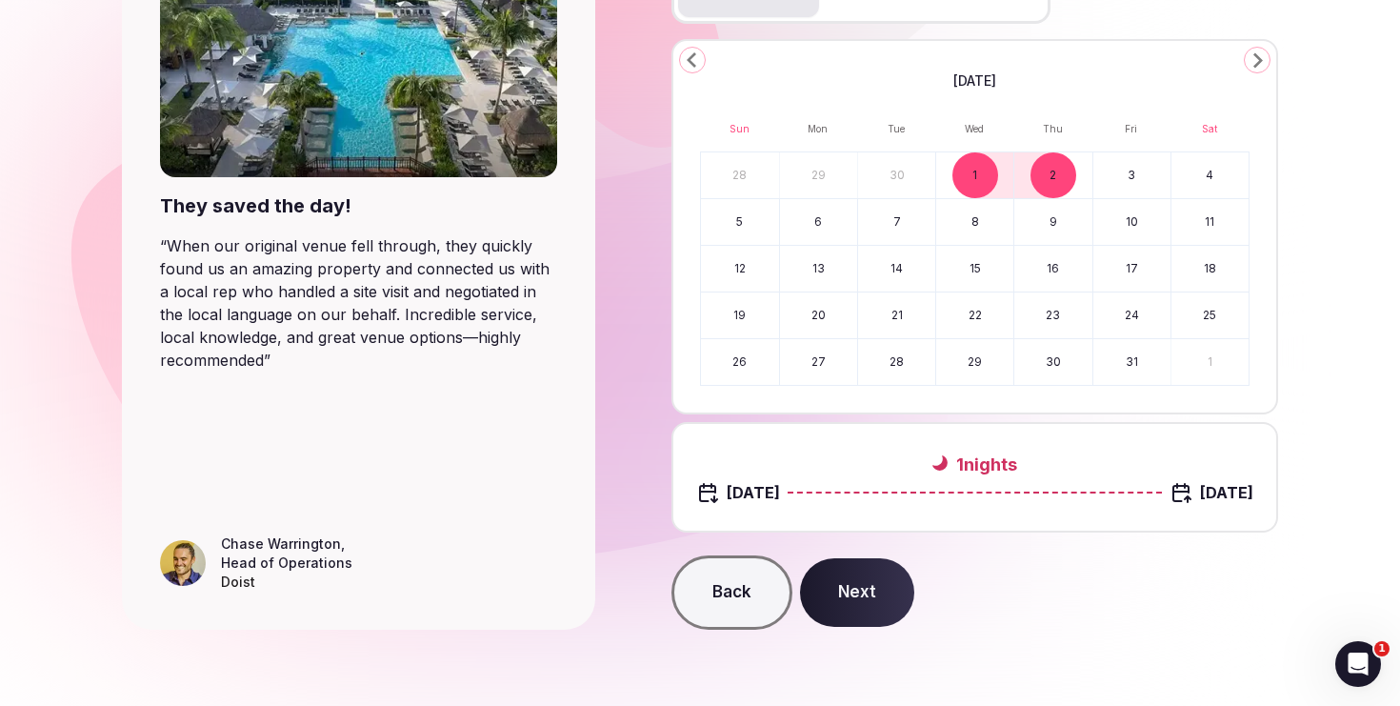
click at [868, 597] on button "Next" at bounding box center [857, 592] width 114 height 69
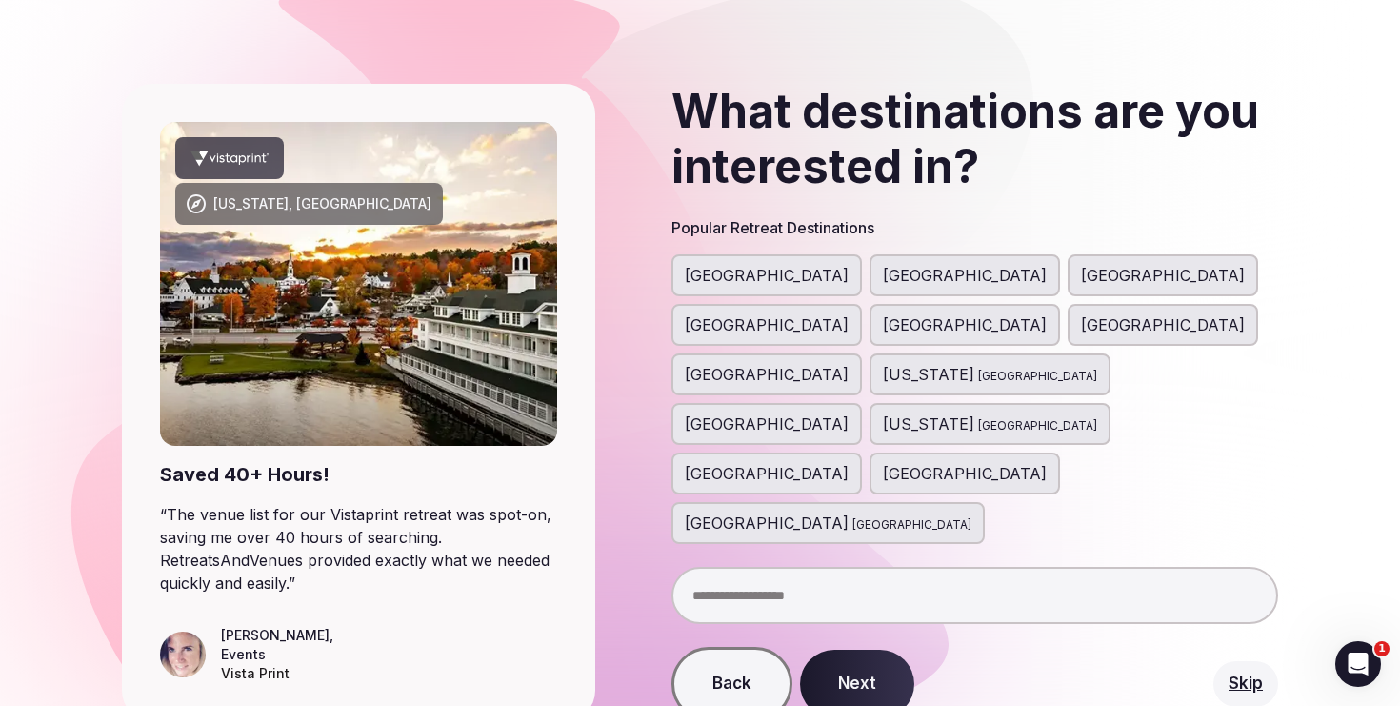
scroll to position [65, 0]
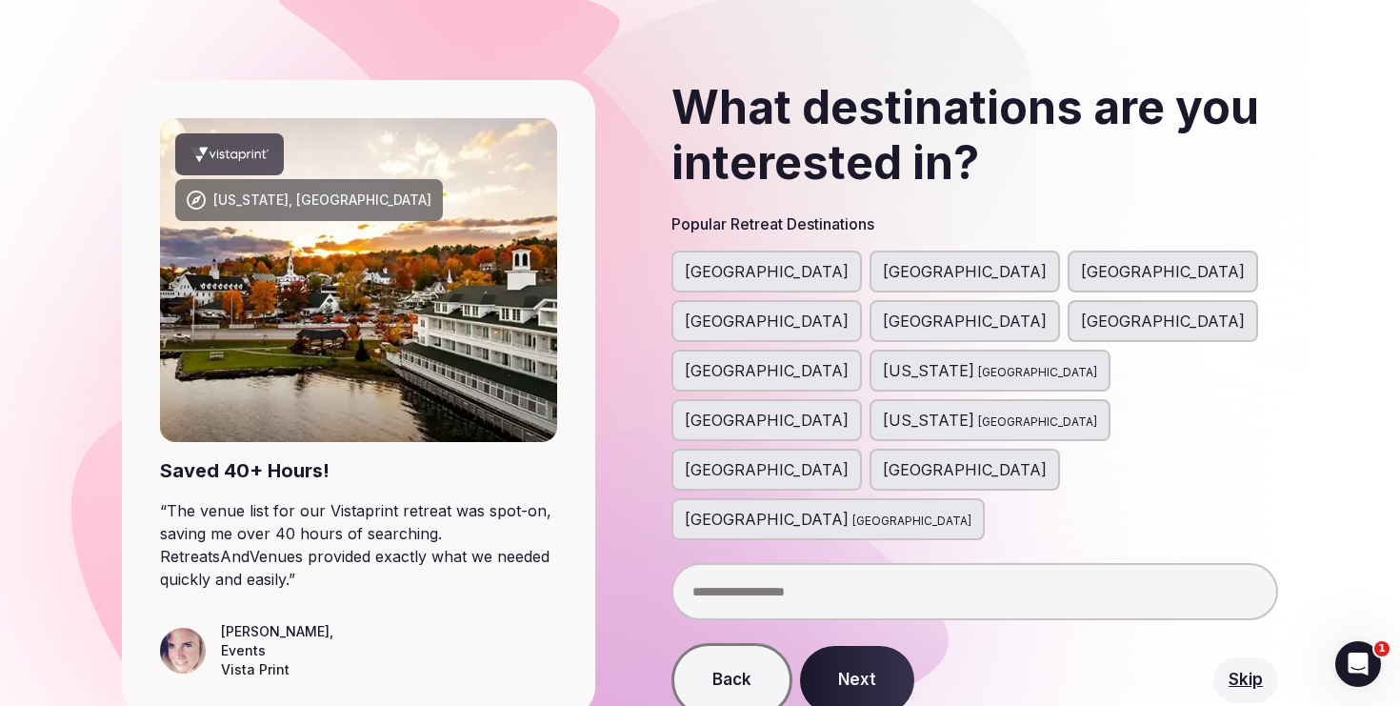
click at [1174, 310] on span "[GEOGRAPHIC_DATA]" at bounding box center [1163, 321] width 164 height 23
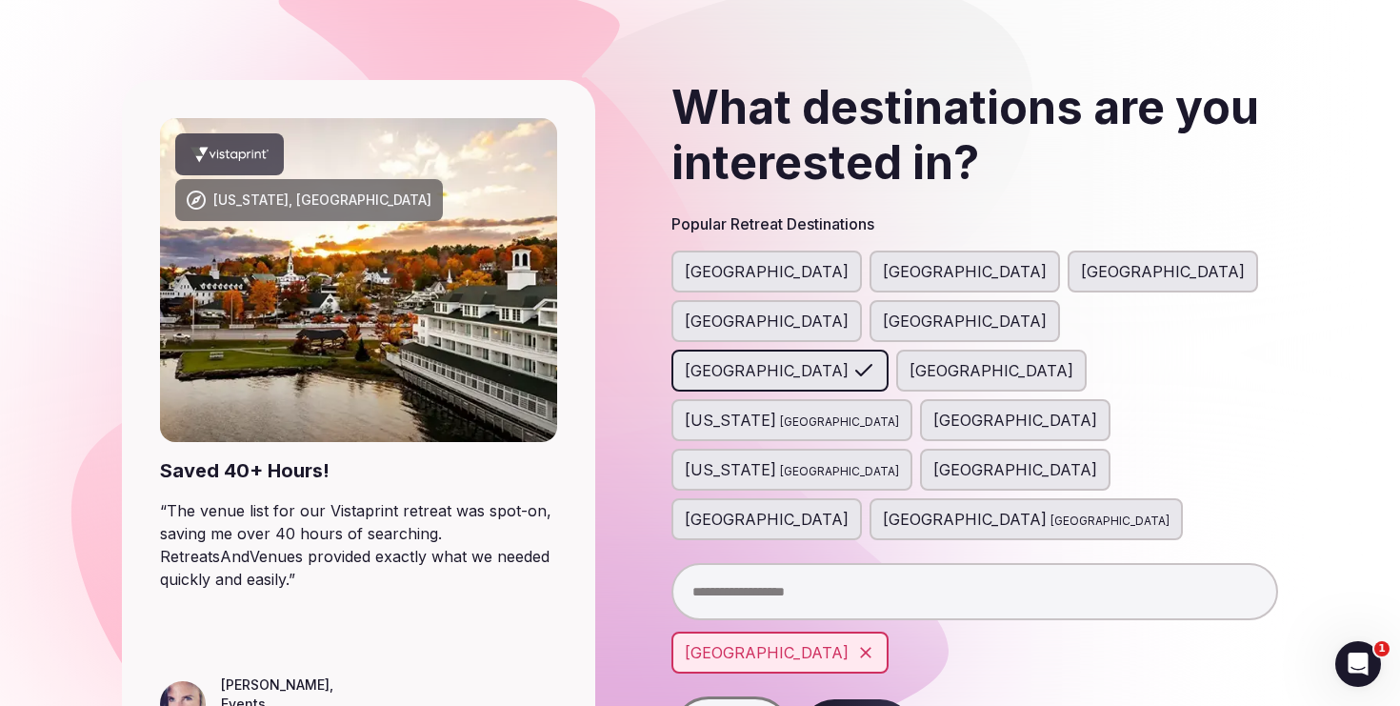
click at [895, 563] on input "text" at bounding box center [976, 591] width 608 height 57
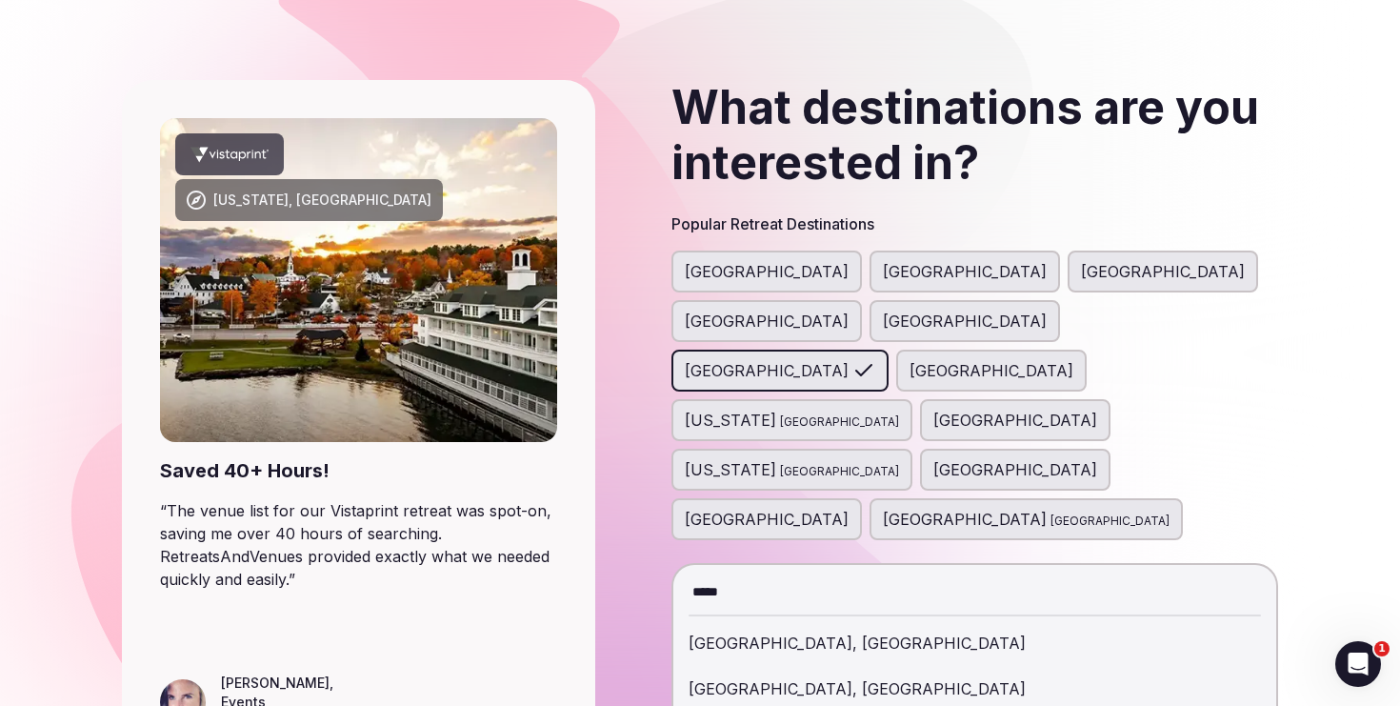
type input "*****"
click at [844, 620] on div "[GEOGRAPHIC_DATA], [GEOGRAPHIC_DATA]" at bounding box center [975, 643] width 573 height 46
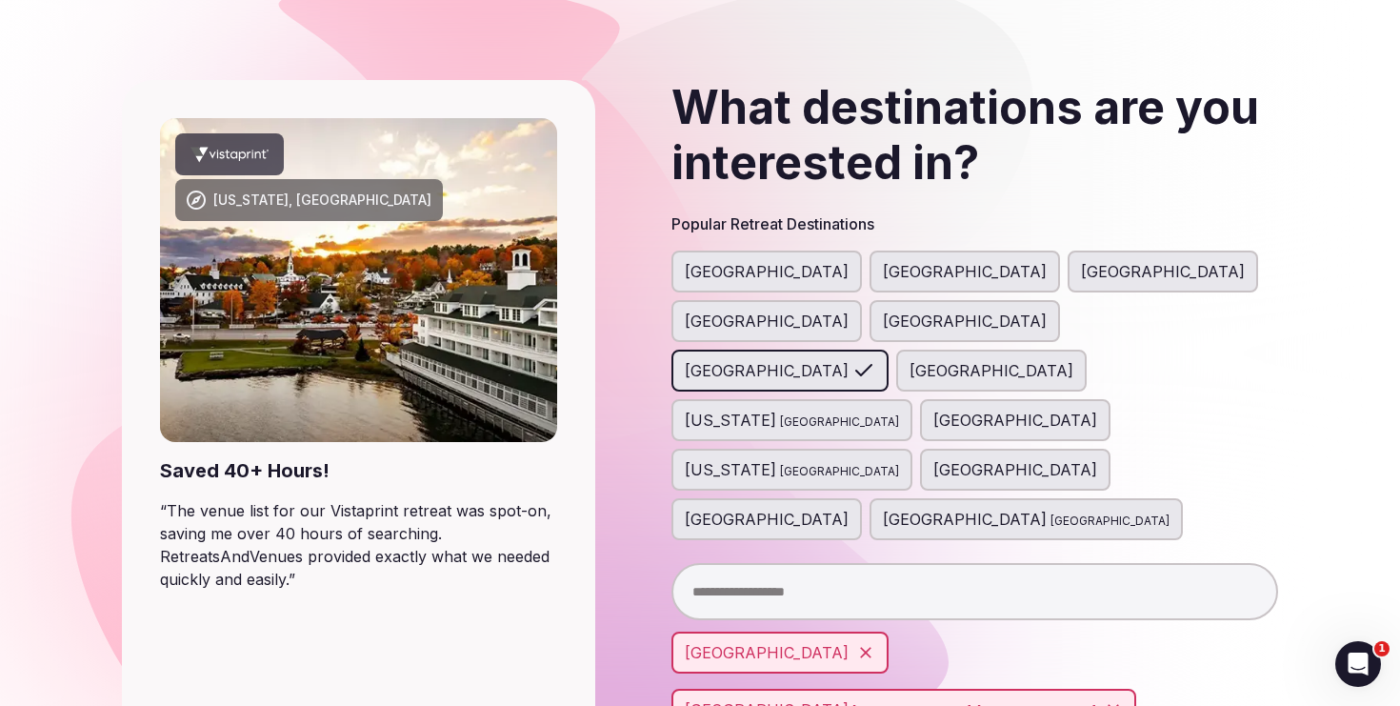
click at [856, 643] on icon at bounding box center [865, 652] width 19 height 19
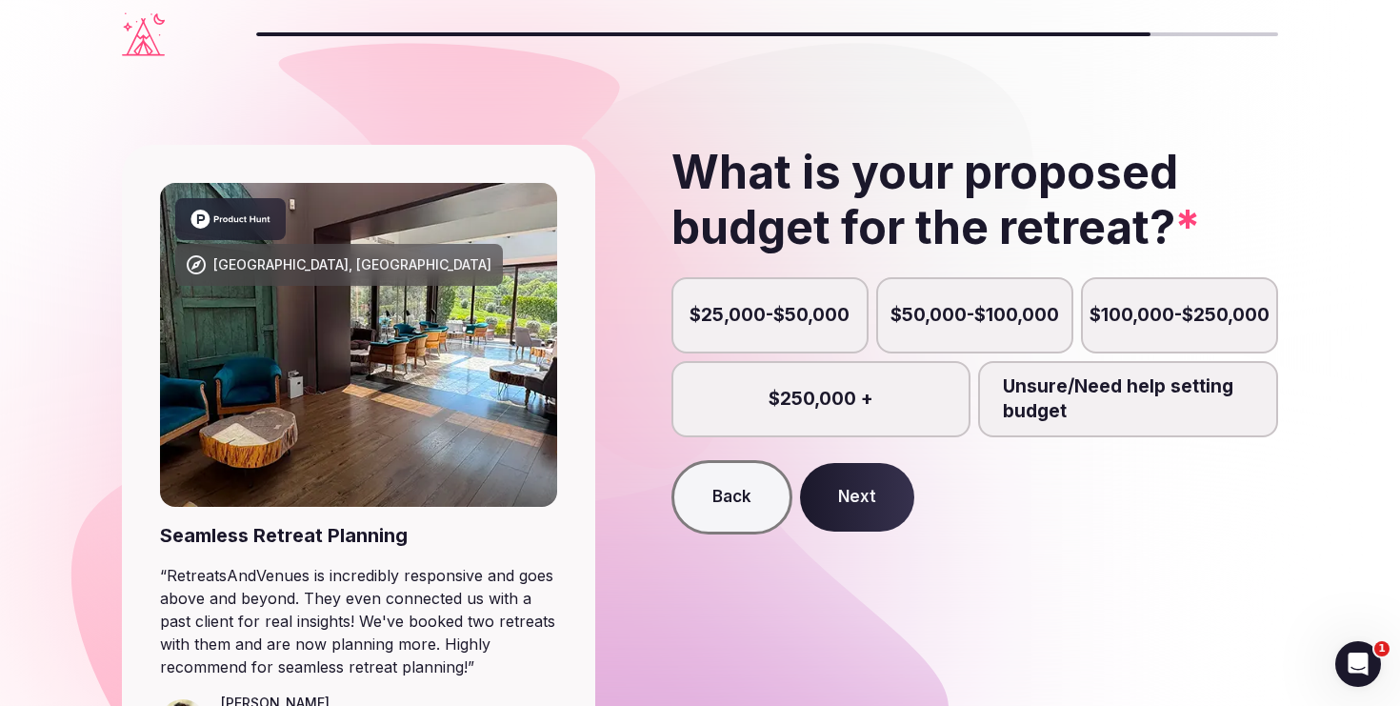
click at [1076, 415] on label "Unsure/Need help setting budget" at bounding box center [1128, 399] width 300 height 76
click at [1128, 415] on button "Unsure/Need help setting budget" at bounding box center [1137, 409] width 19 height 19
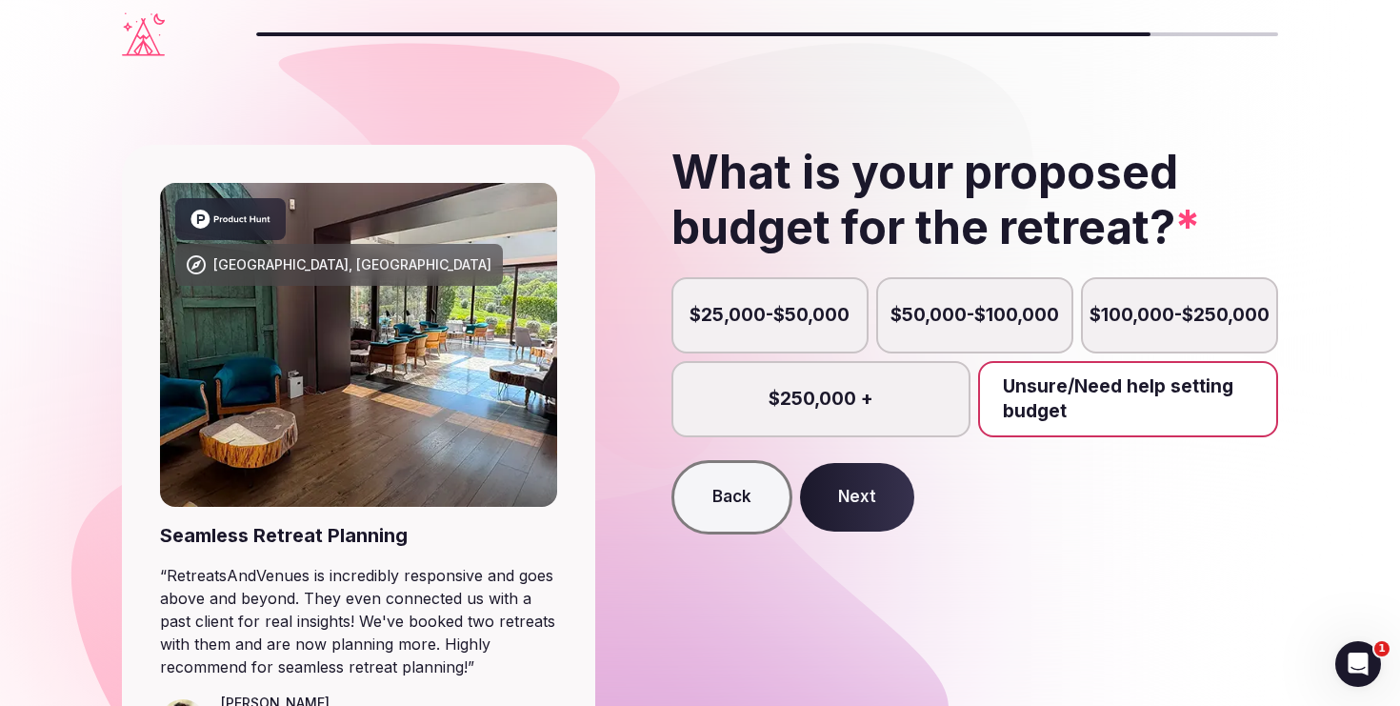
scroll to position [10, 0]
click at [806, 322] on label "$25,000-$50,000" at bounding box center [770, 315] width 197 height 76
click at [789, 322] on button "$25,000-$50,000" at bounding box center [779, 325] width 19 height 19
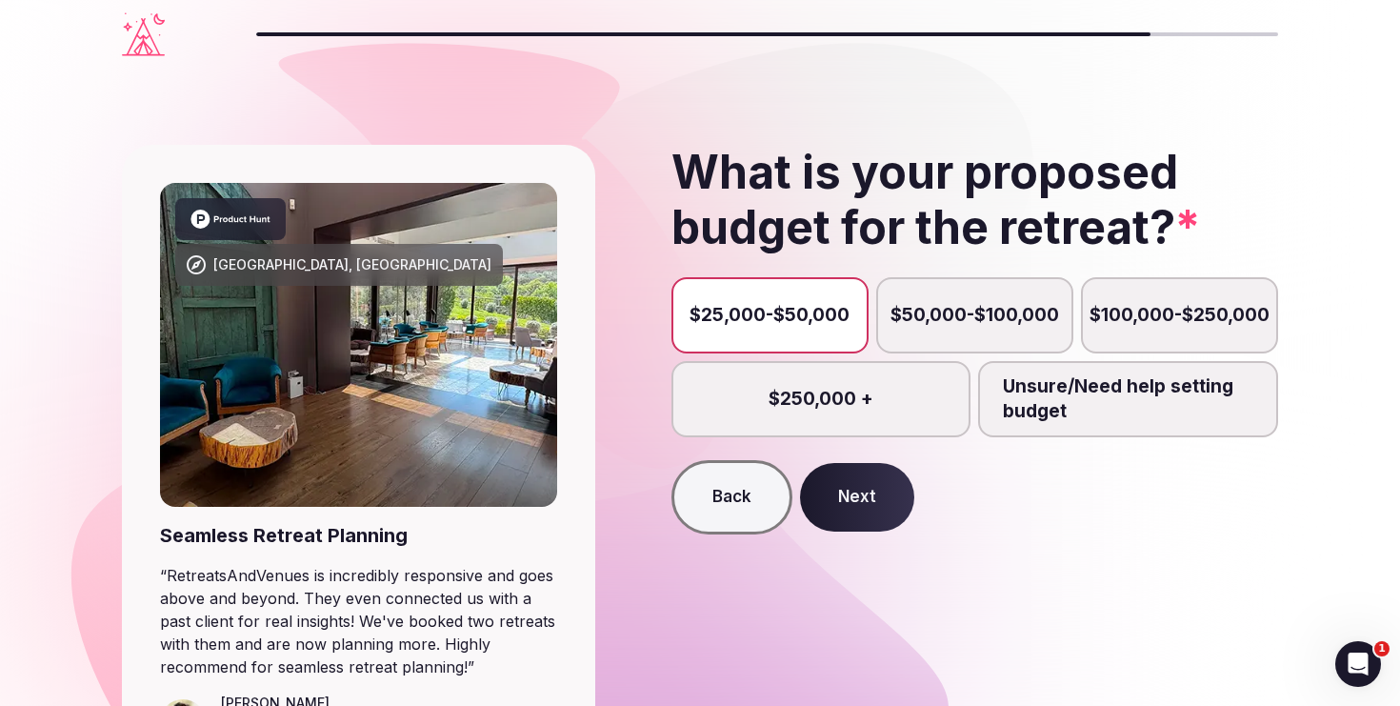
scroll to position [10, 0]
click at [1073, 411] on label "Unsure/Need help setting budget" at bounding box center [1128, 399] width 300 height 76
click at [1128, 409] on button "Unsure/Need help setting budget" at bounding box center [1137, 399] width 19 height 19
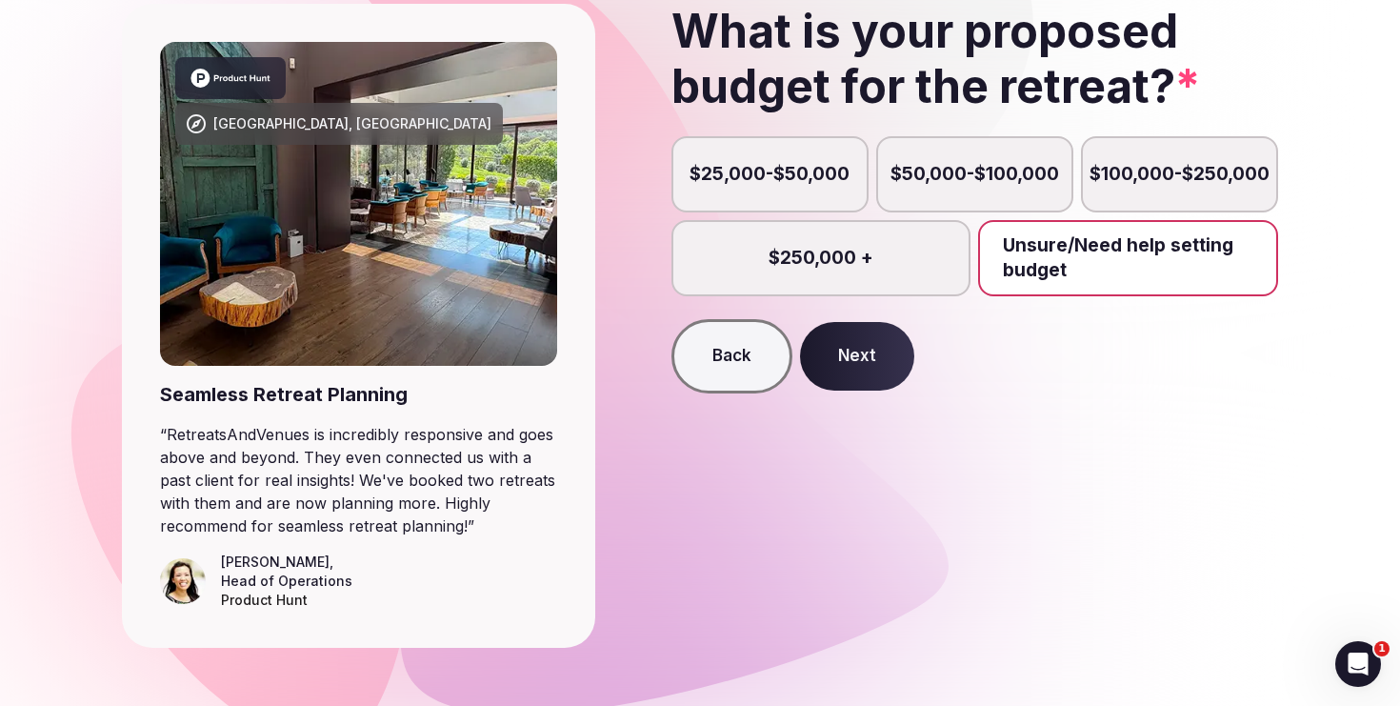
scroll to position [159, 0]
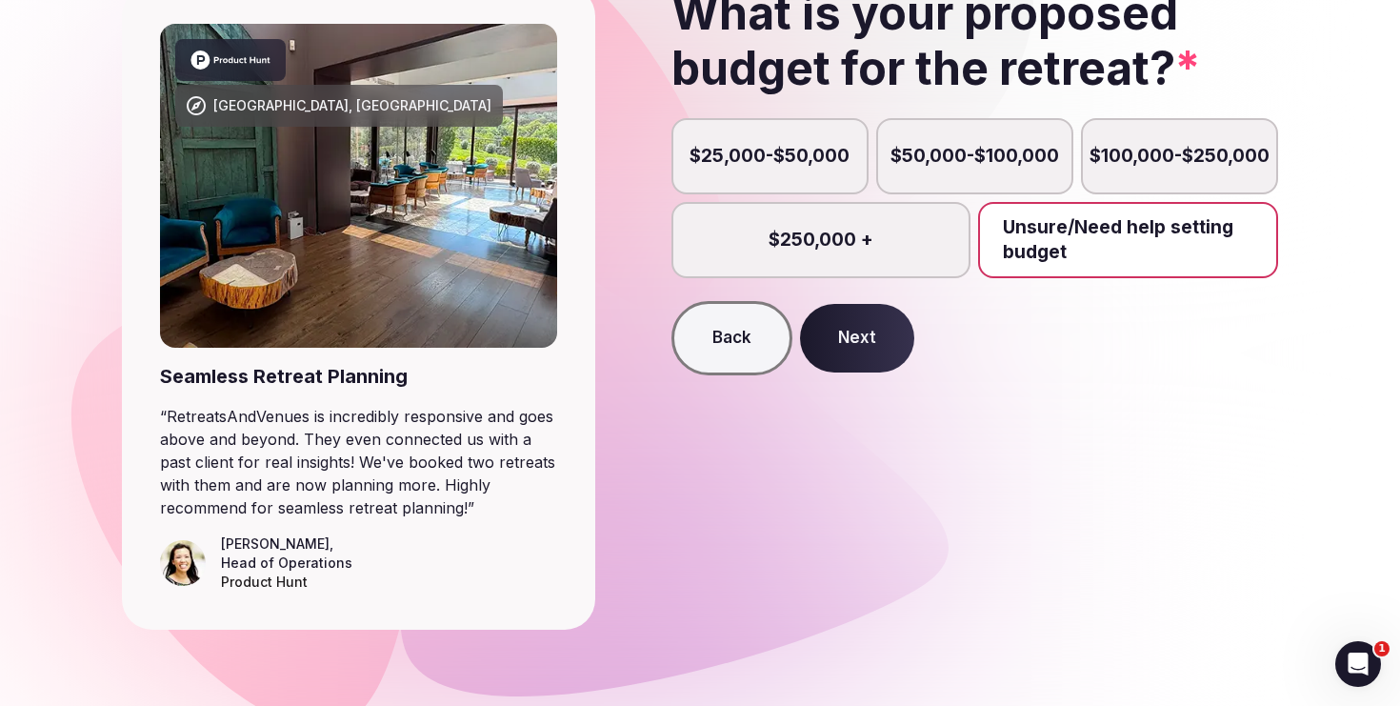
click at [882, 337] on button "Next" at bounding box center [857, 338] width 114 height 69
